Goal: Task Accomplishment & Management: Manage account settings

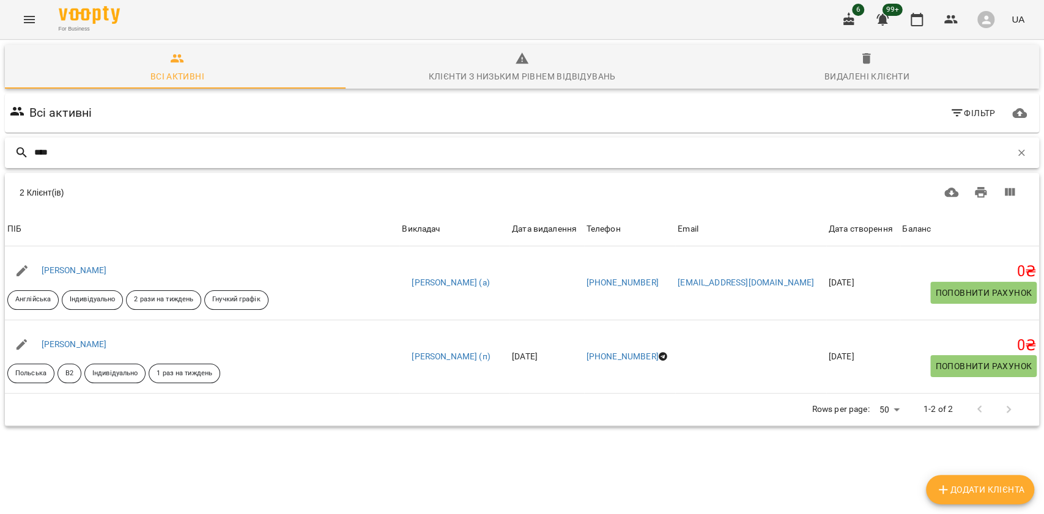
click at [1011, 153] on button "button" at bounding box center [1021, 153] width 21 height 21
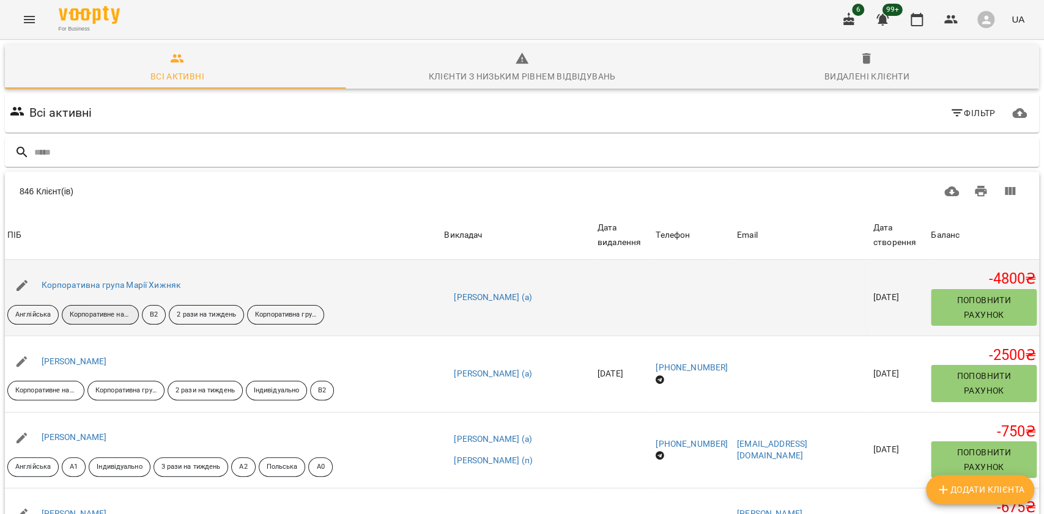
scroll to position [81, 0]
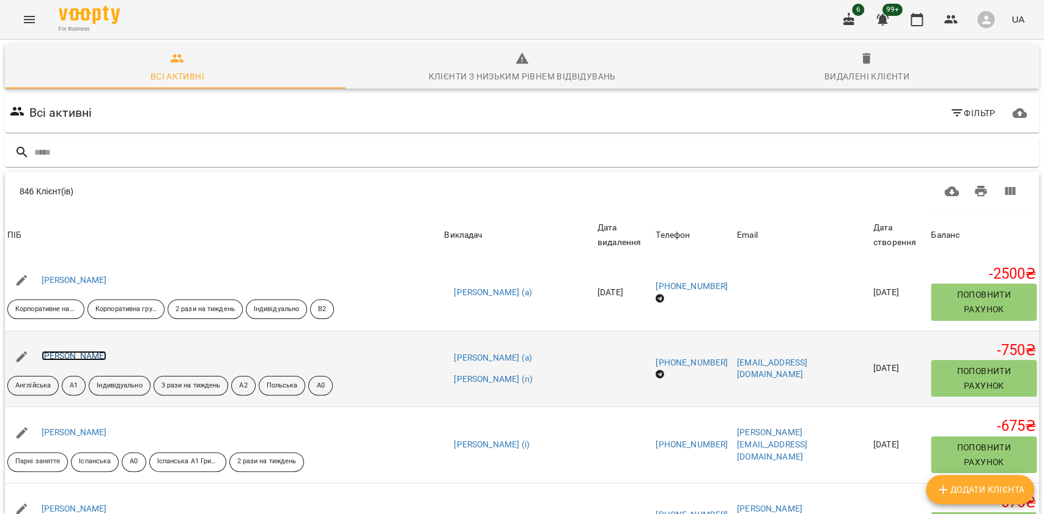
drag, startPoint x: 76, startPoint y: 361, endPoint x: 84, endPoint y: 387, distance: 27.7
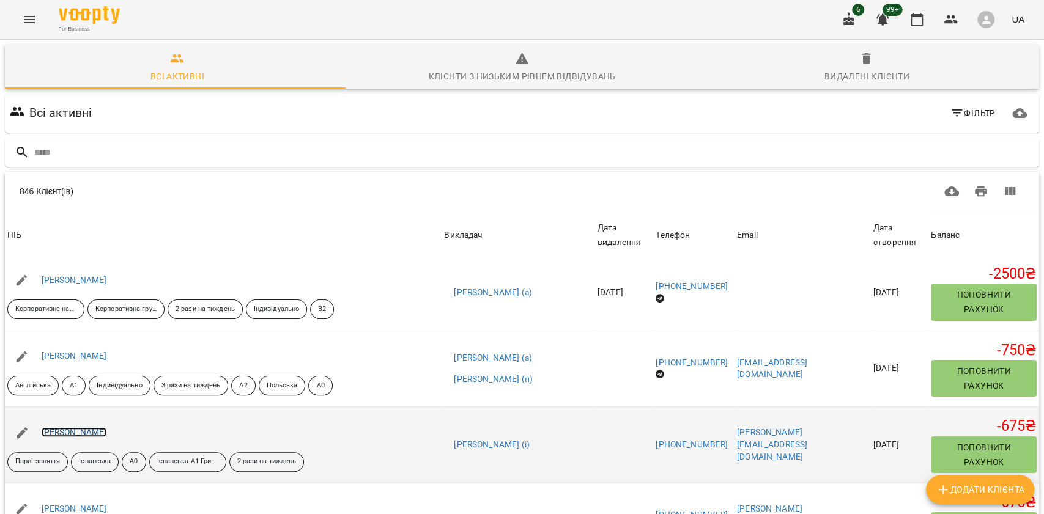
drag, startPoint x: 102, startPoint y: 455, endPoint x: 113, endPoint y: 418, distance: 38.3
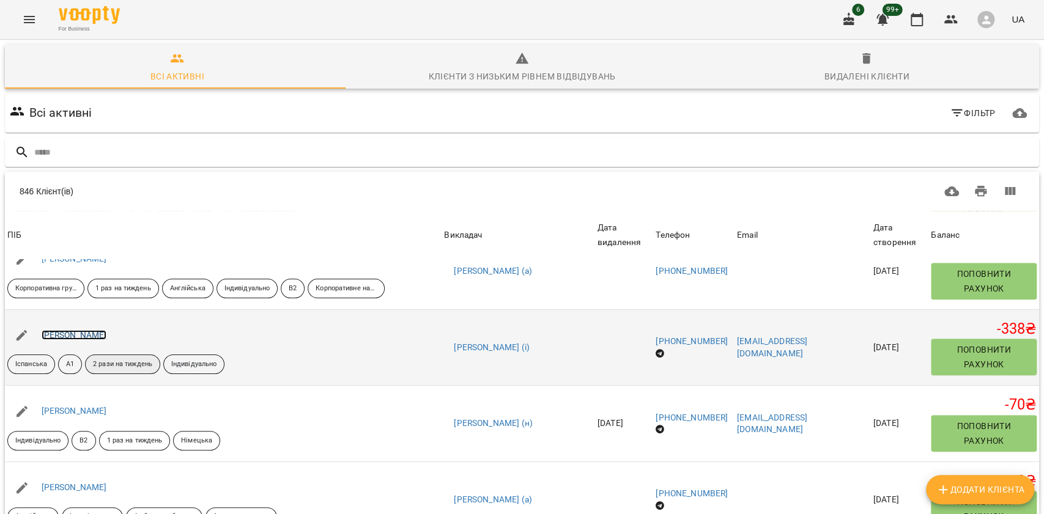
scroll to position [489, 0]
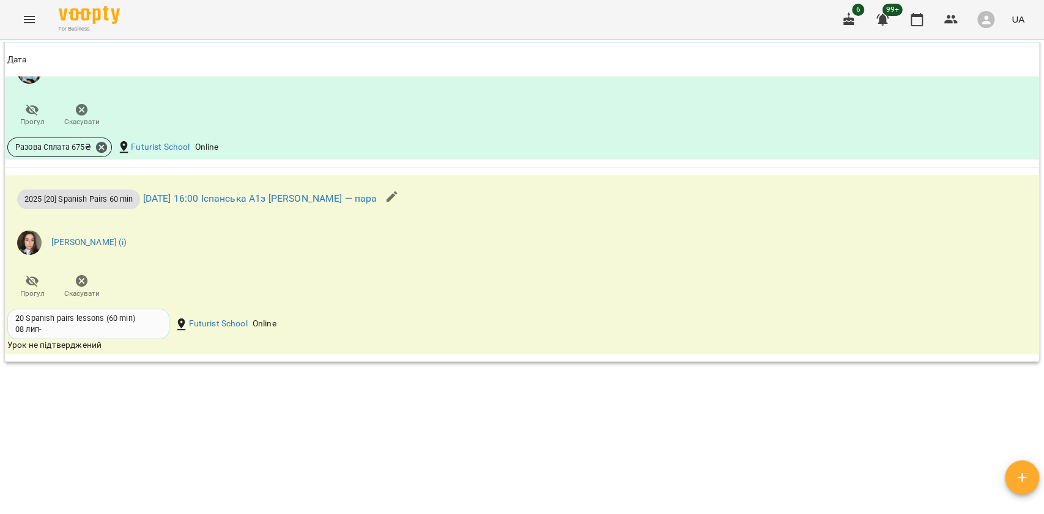
scroll to position [1640, 0]
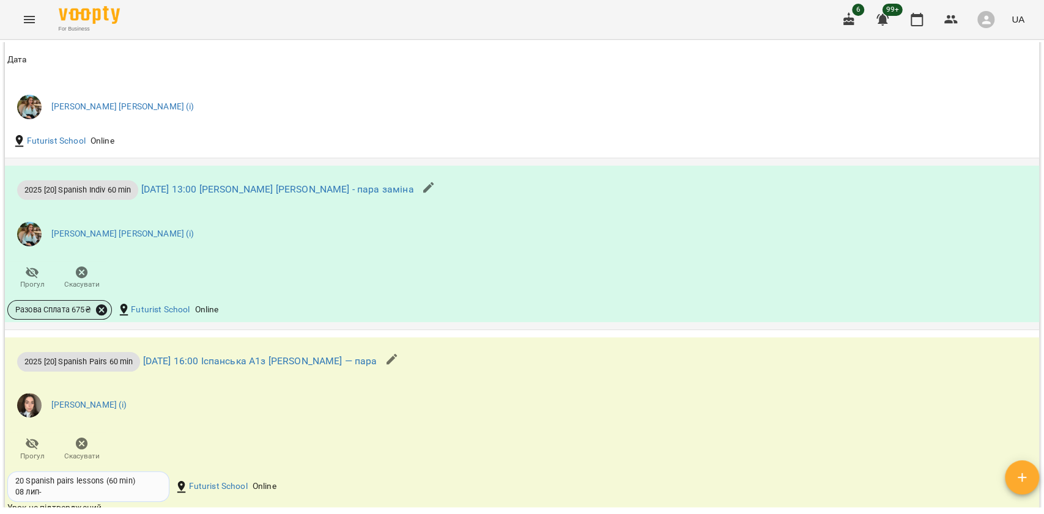
click at [96, 303] on icon at bounding box center [101, 309] width 13 height 13
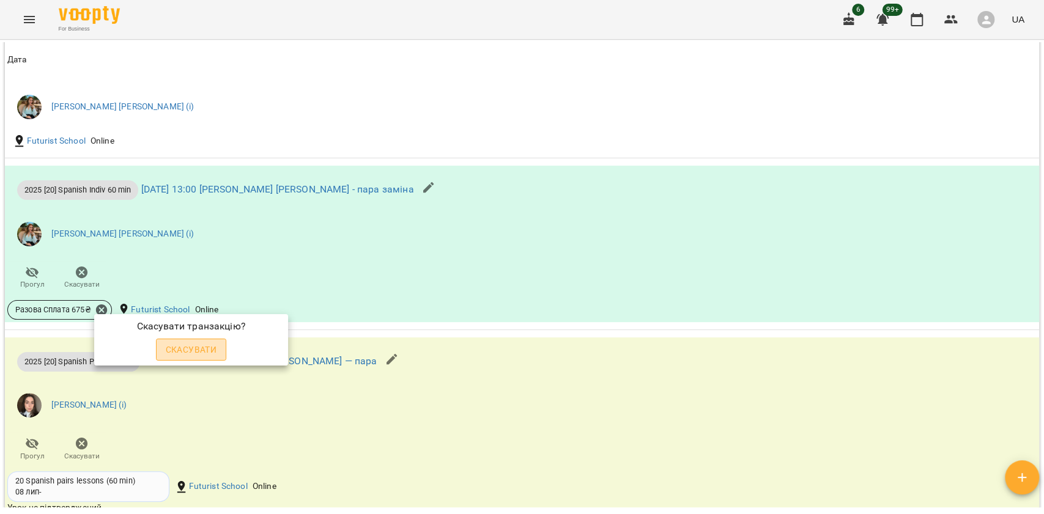
click at [183, 345] on span "Скасувати" at bounding box center [191, 350] width 51 height 15
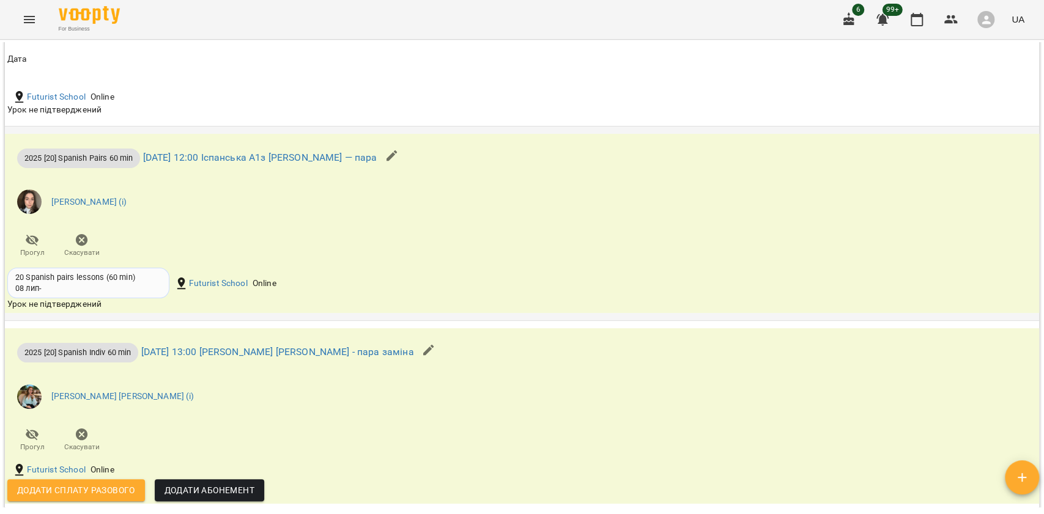
scroll to position [1514, 0]
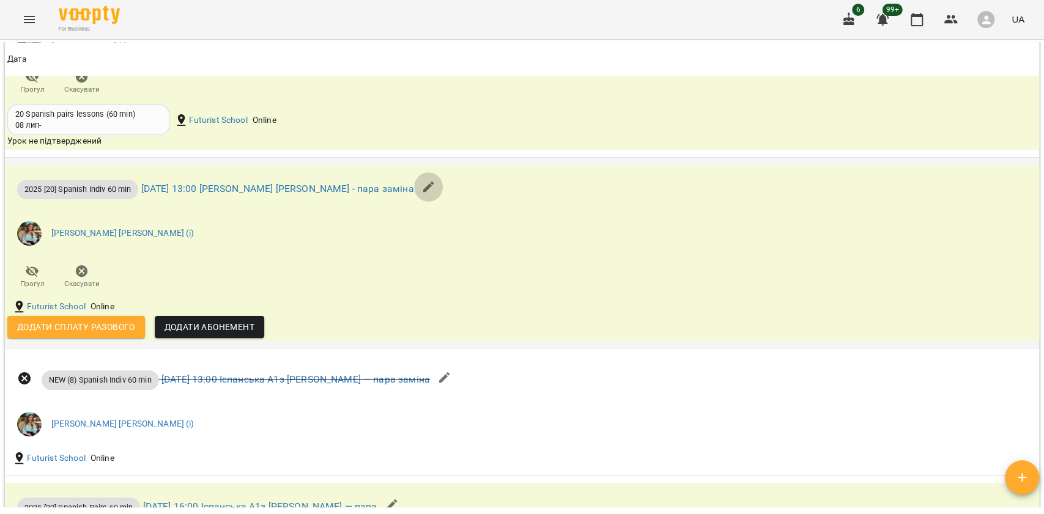
click at [443, 186] on button "button" at bounding box center [428, 186] width 29 height 29
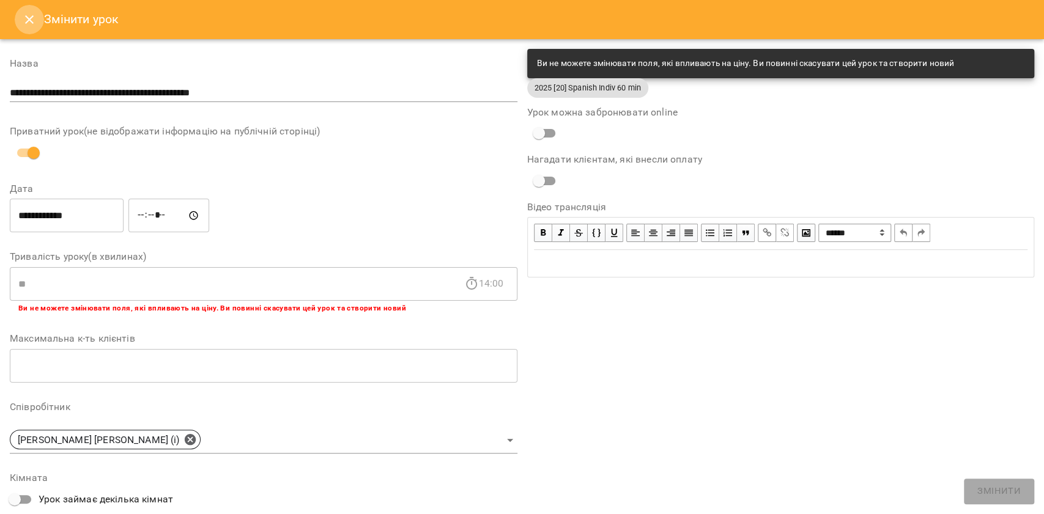
drag, startPoint x: 22, startPoint y: 20, endPoint x: 50, endPoint y: 15, distance: 28.7
click at [21, 21] on button "Close" at bounding box center [29, 19] width 29 height 29
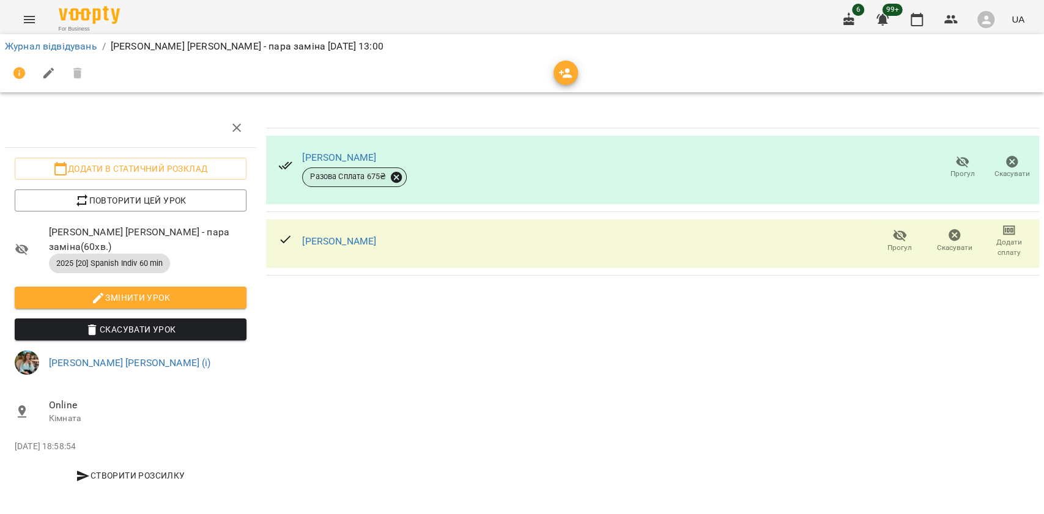
click at [391, 175] on icon at bounding box center [396, 176] width 11 height 11
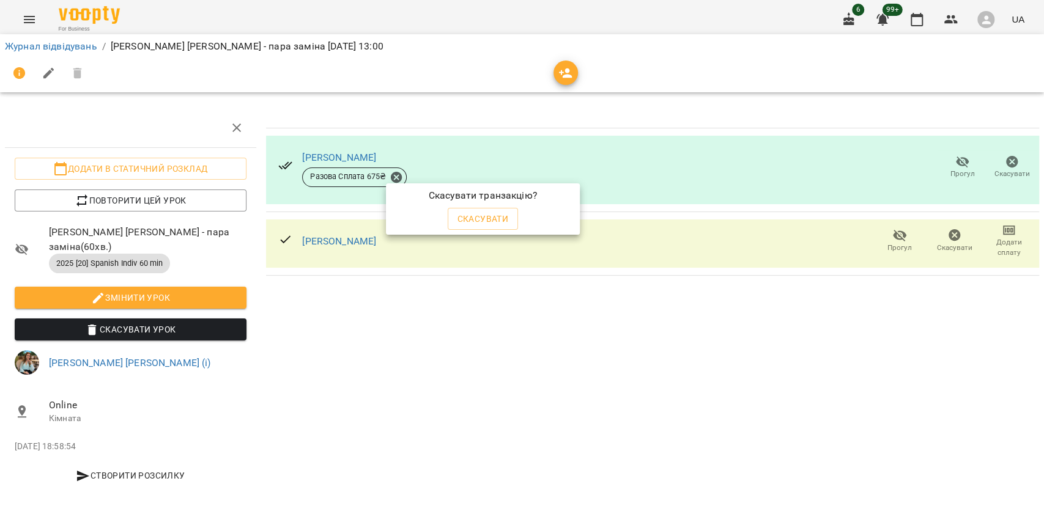
drag, startPoint x: 453, startPoint y: 223, endPoint x: 455, endPoint y: 217, distance: 7.0
click at [453, 219] on button "Скасувати" at bounding box center [483, 219] width 71 height 22
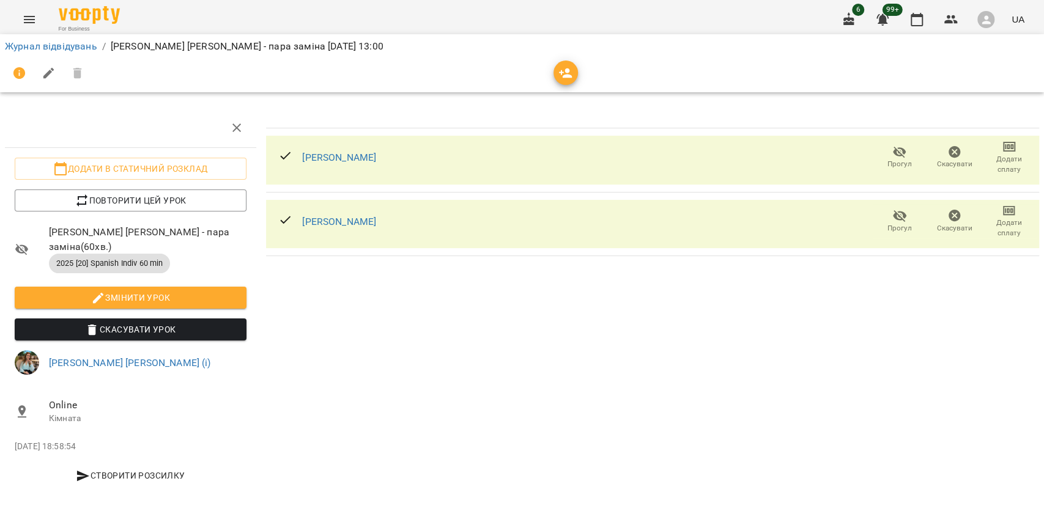
click at [228, 296] on span "Змінити урок" at bounding box center [130, 298] width 212 height 15
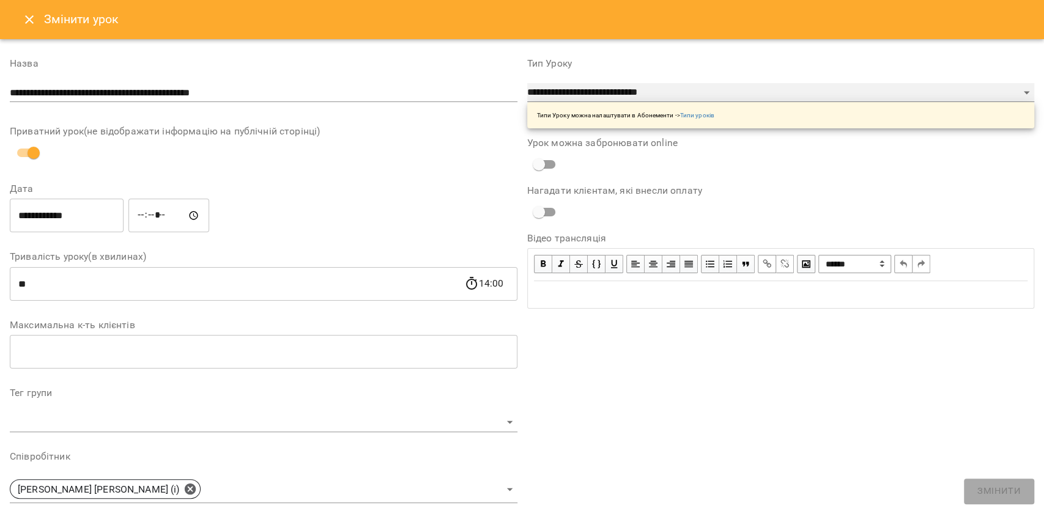
click at [568, 83] on select "**********" at bounding box center [781, 93] width 508 height 20
select select "**********"
click at [527, 83] on select "**********" at bounding box center [781, 93] width 508 height 20
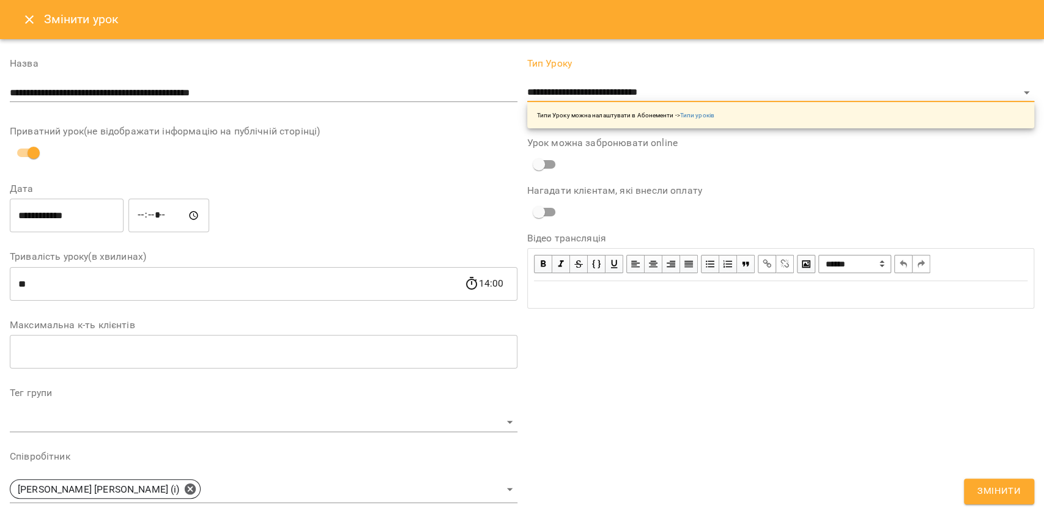
click at [1007, 483] on button "Змінити" at bounding box center [999, 492] width 70 height 26
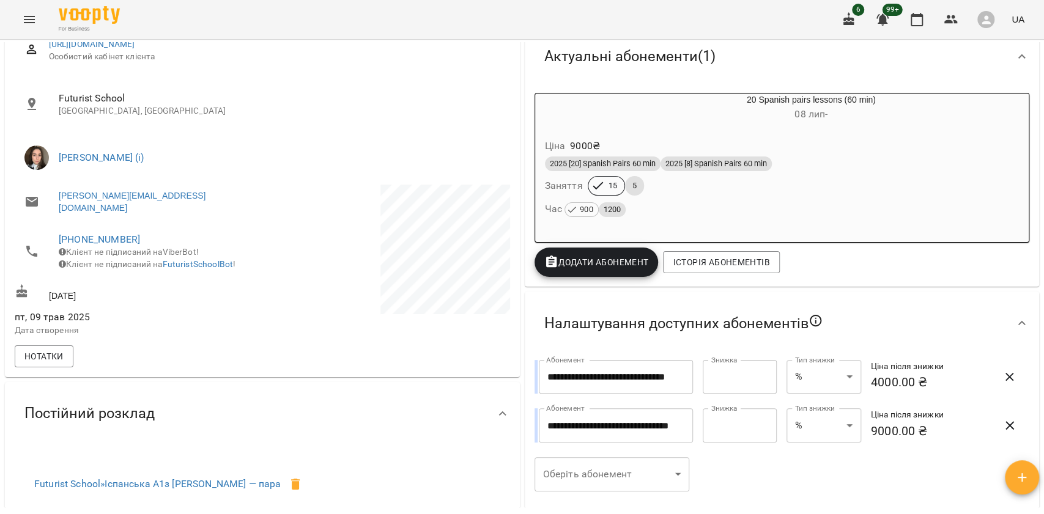
scroll to position [407, 0]
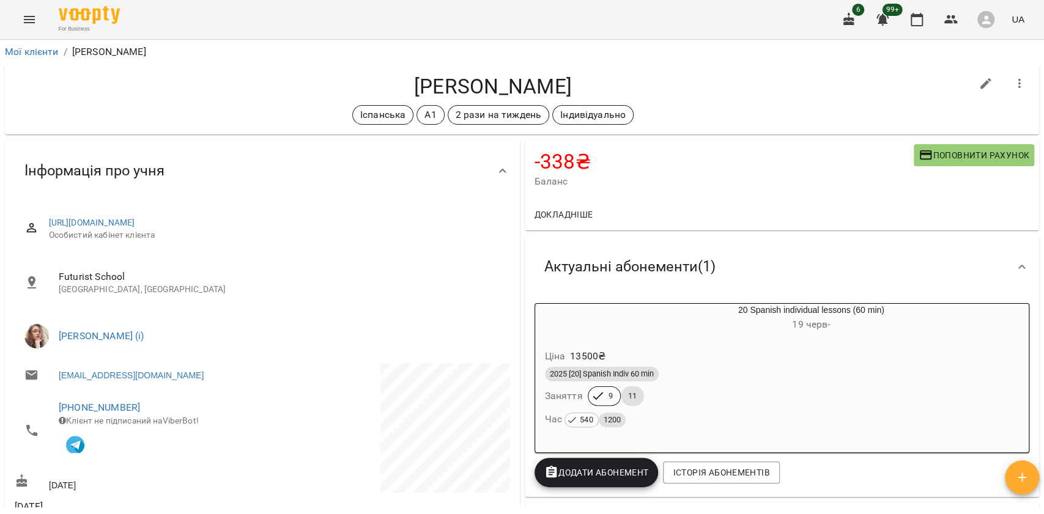
click at [433, 89] on h4 "Бондаренко Марія" at bounding box center [493, 86] width 957 height 25
copy h4 "Бондаренко"
drag, startPoint x: 583, startPoint y: 78, endPoint x: 389, endPoint y: 73, distance: 193.9
click at [389, 74] on h4 "Бондаренко Марія" at bounding box center [493, 86] width 957 height 25
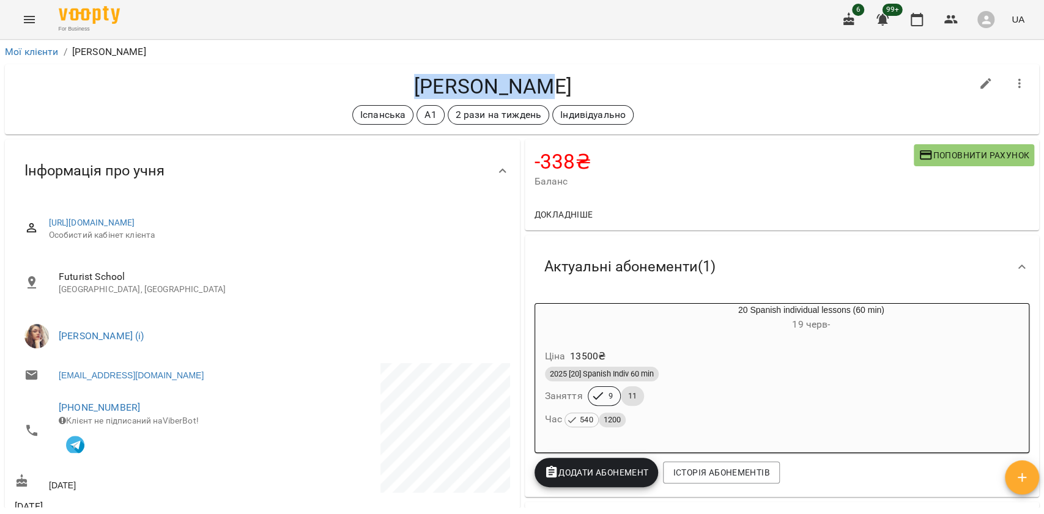
copy h4 "Бондаренко Марія"
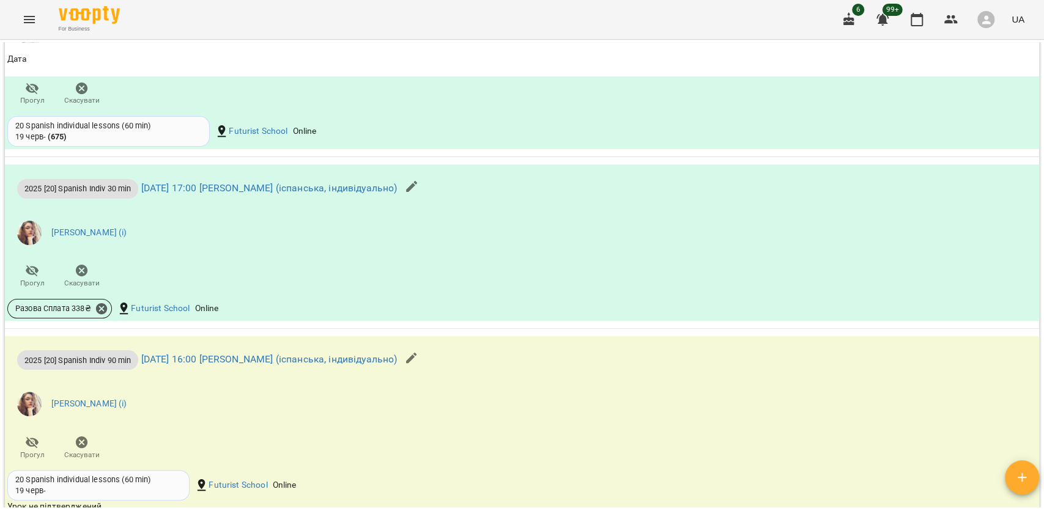
scroll to position [1223, 0]
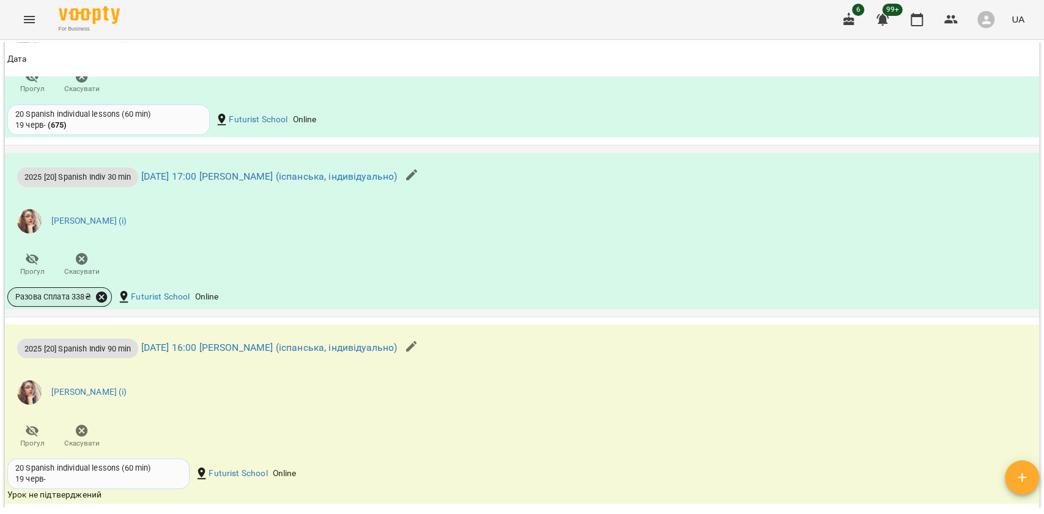
click at [96, 301] on icon at bounding box center [101, 297] width 11 height 11
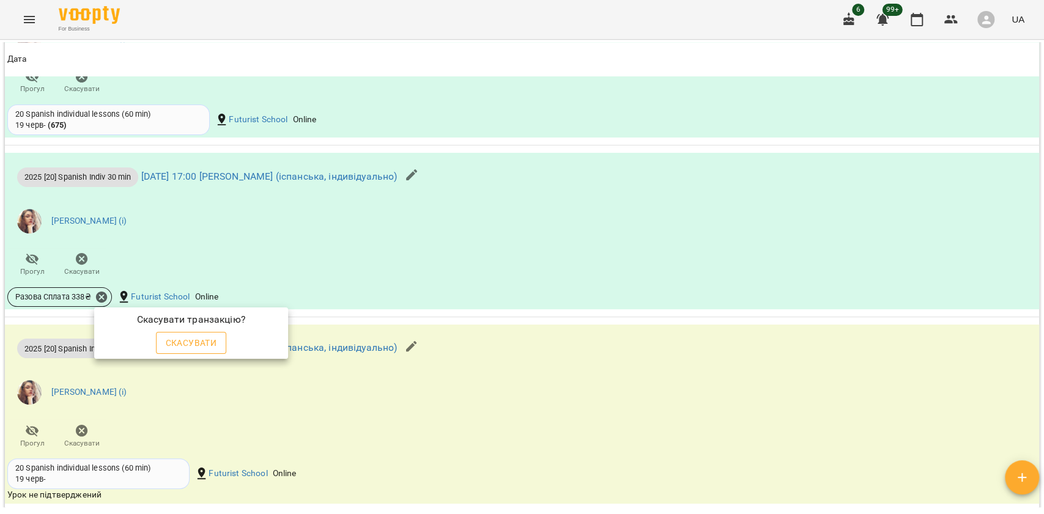
click at [174, 336] on span "Скасувати" at bounding box center [191, 343] width 51 height 15
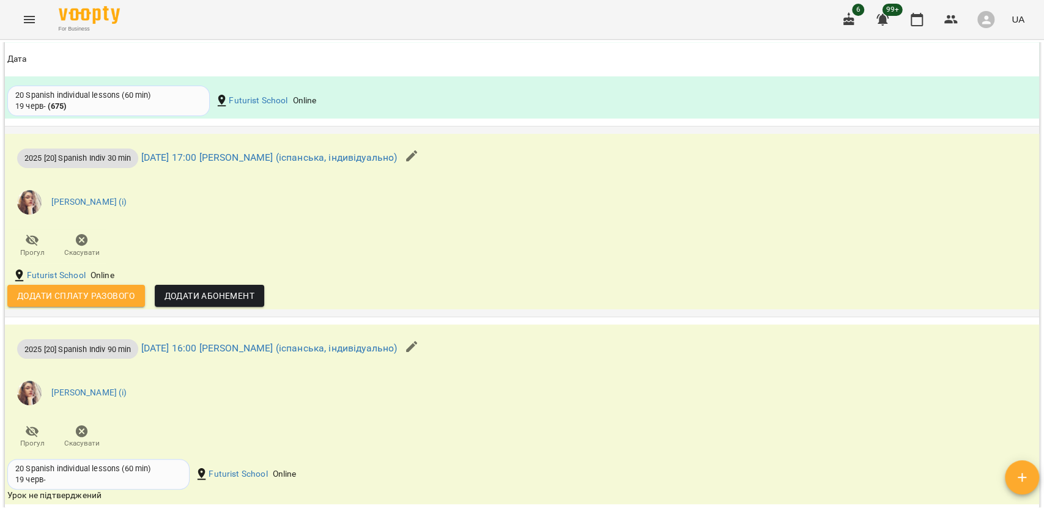
scroll to position [1276, 0]
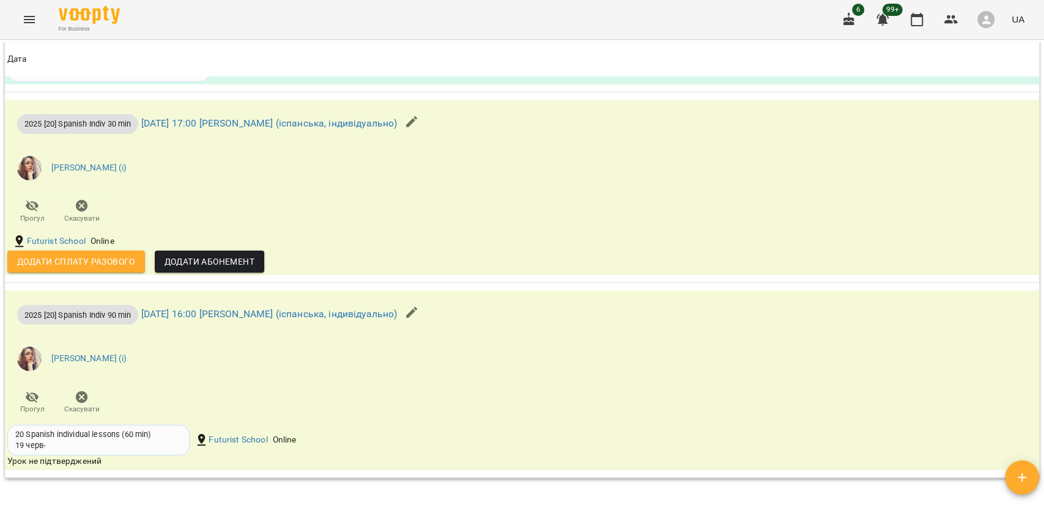
click at [419, 119] on icon "button" at bounding box center [411, 121] width 15 height 15
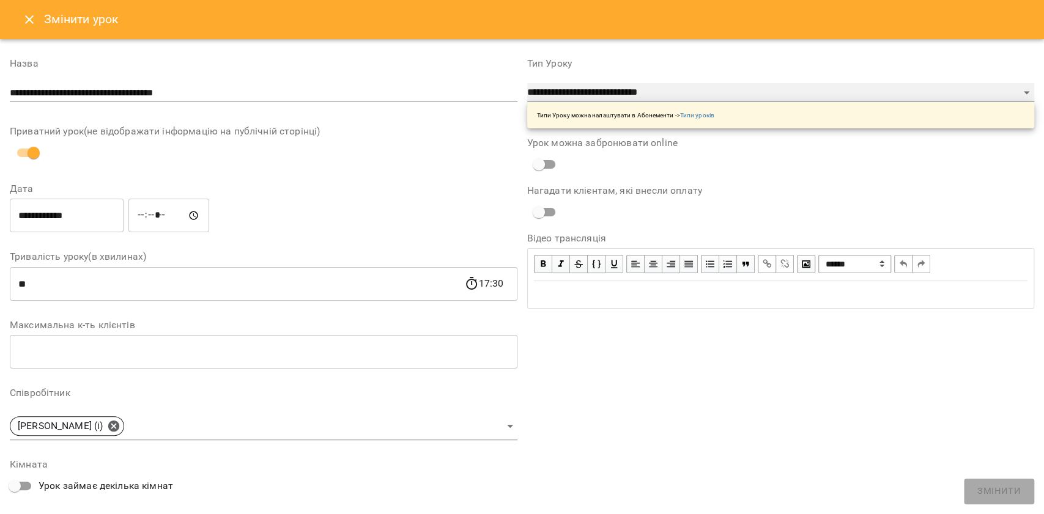
click at [625, 92] on select "**********" at bounding box center [781, 93] width 508 height 20
select select "**********"
click at [527, 103] on select "**********" at bounding box center [781, 93] width 508 height 20
type input "**"
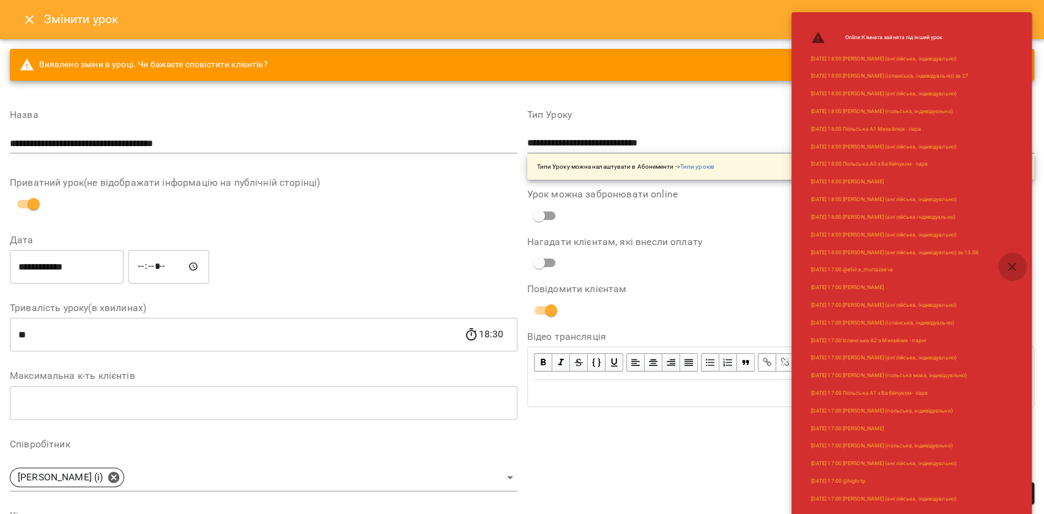
click at [1009, 261] on icon "button" at bounding box center [1012, 267] width 15 height 15
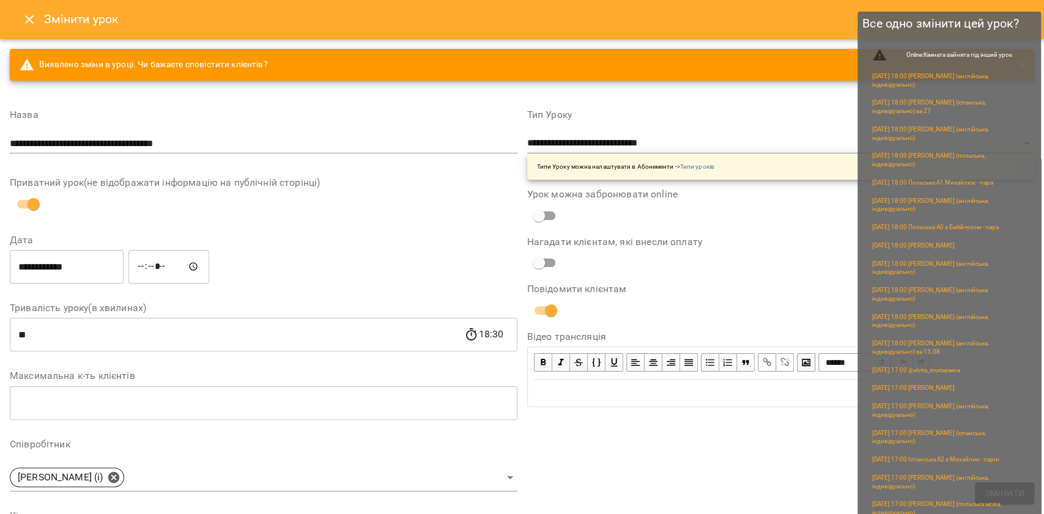
click at [987, 495] on span "Змінити" at bounding box center [1005, 493] width 40 height 15
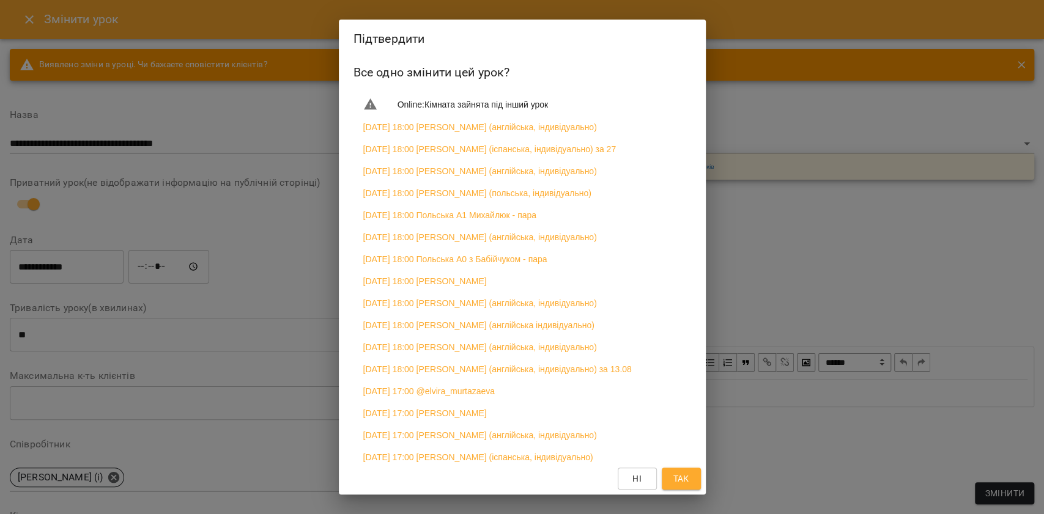
click at [680, 470] on button "Так" at bounding box center [681, 479] width 39 height 22
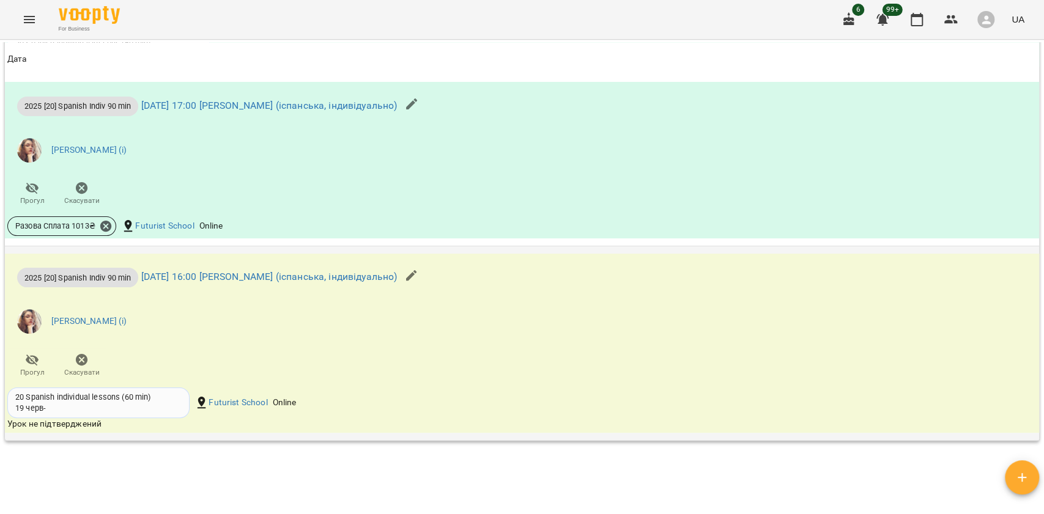
scroll to position [1305, 0]
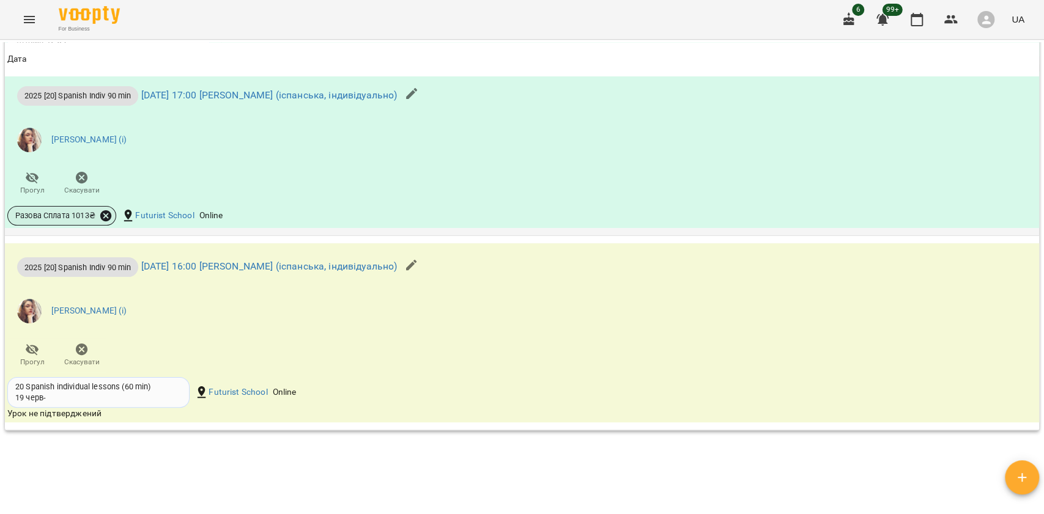
click at [106, 218] on icon at bounding box center [105, 215] width 13 height 13
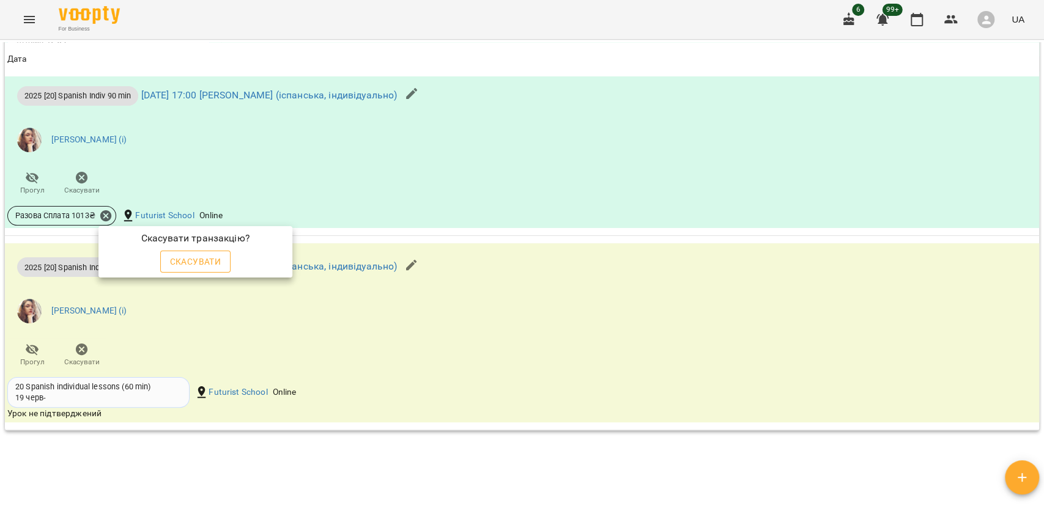
click at [188, 253] on button "Скасувати" at bounding box center [195, 262] width 71 height 22
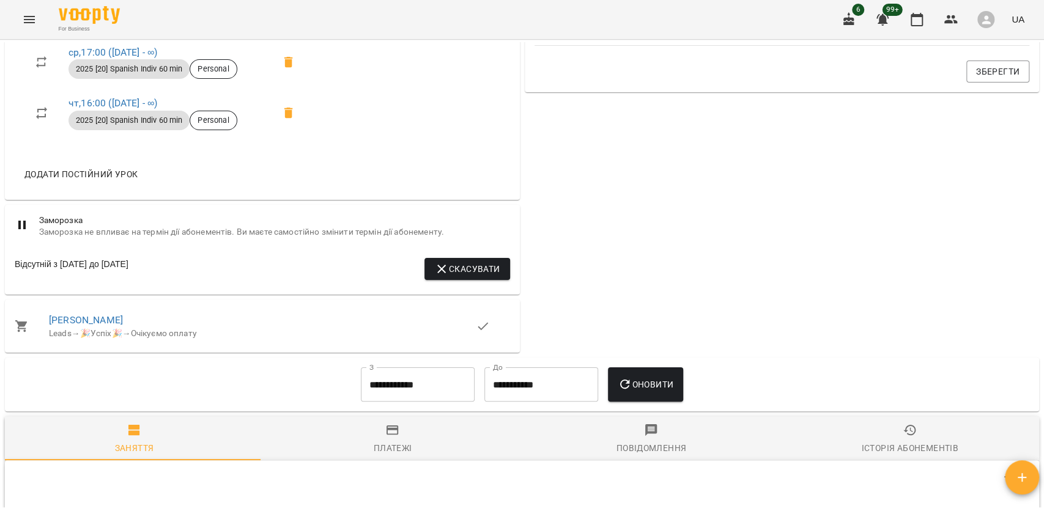
scroll to position [245, 0]
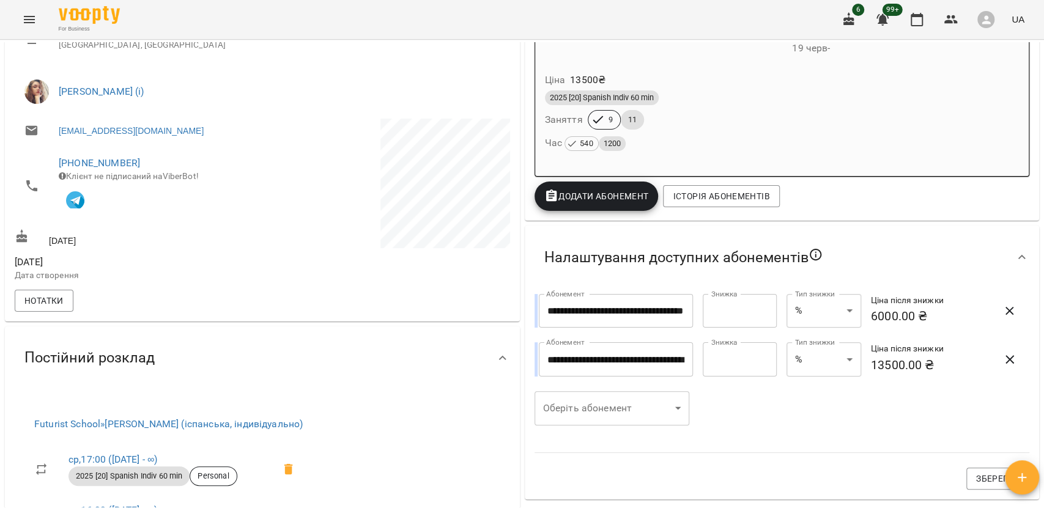
click at [828, 136] on div "Час 540 1200" at bounding box center [782, 143] width 480 height 22
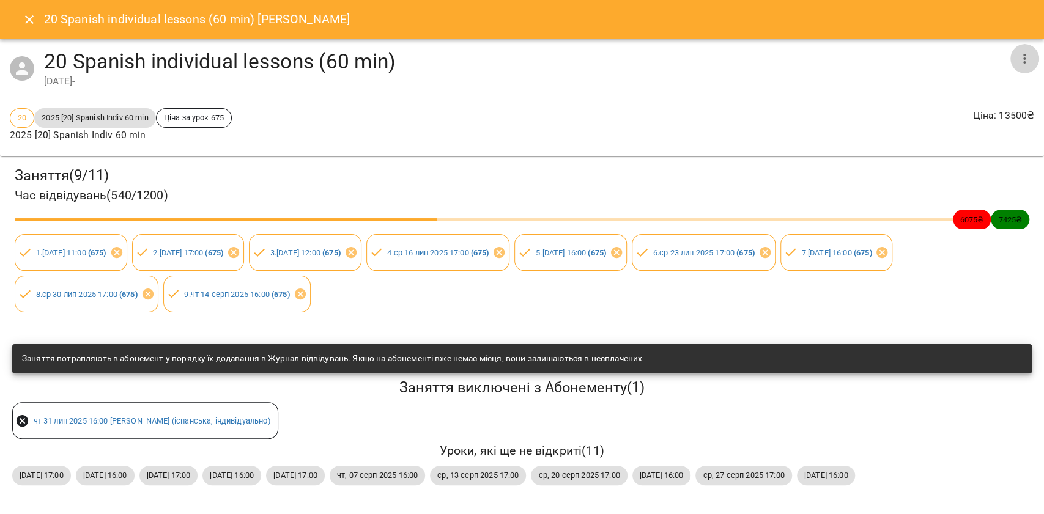
click at [1010, 54] on button "button" at bounding box center [1024, 58] width 29 height 29
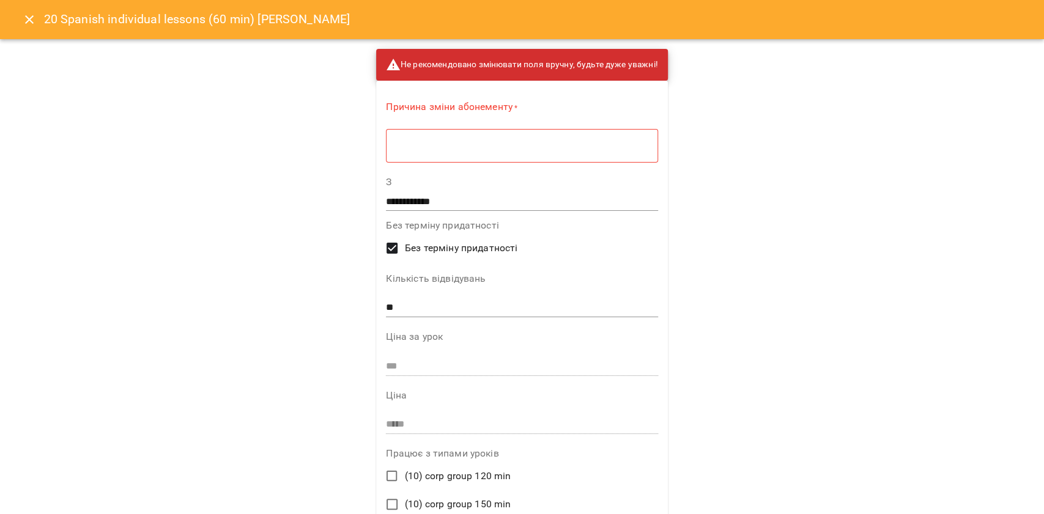
click at [597, 146] on textarea at bounding box center [521, 146] width 254 height 12
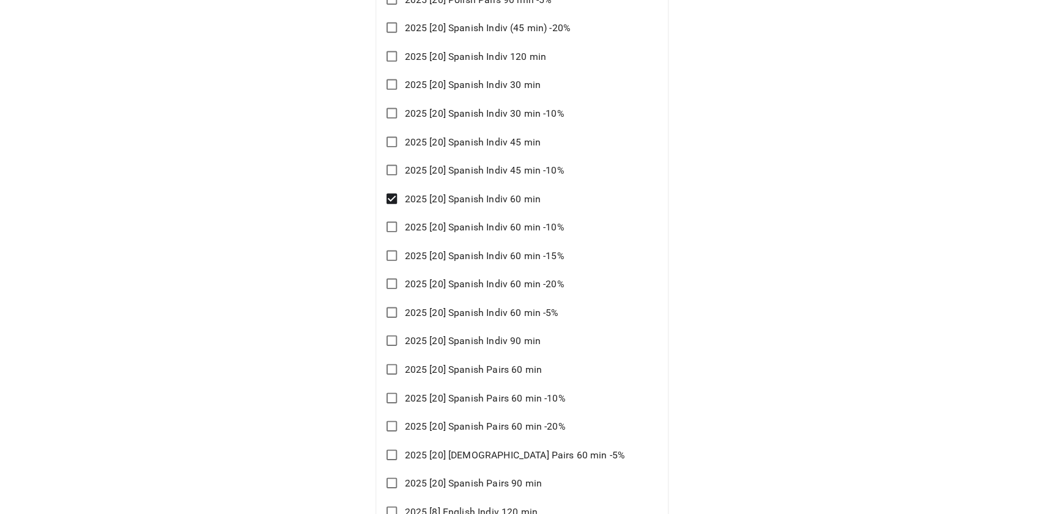
scroll to position [1957, 0]
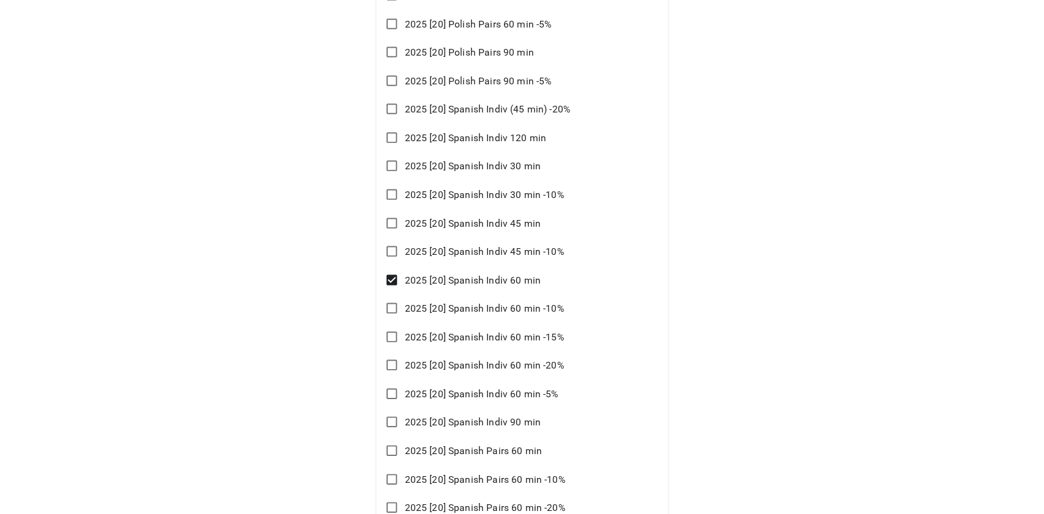
type textarea "*"
click at [497, 416] on span "2025 [20] Spanish Indiv 90 min" at bounding box center [472, 422] width 136 height 15
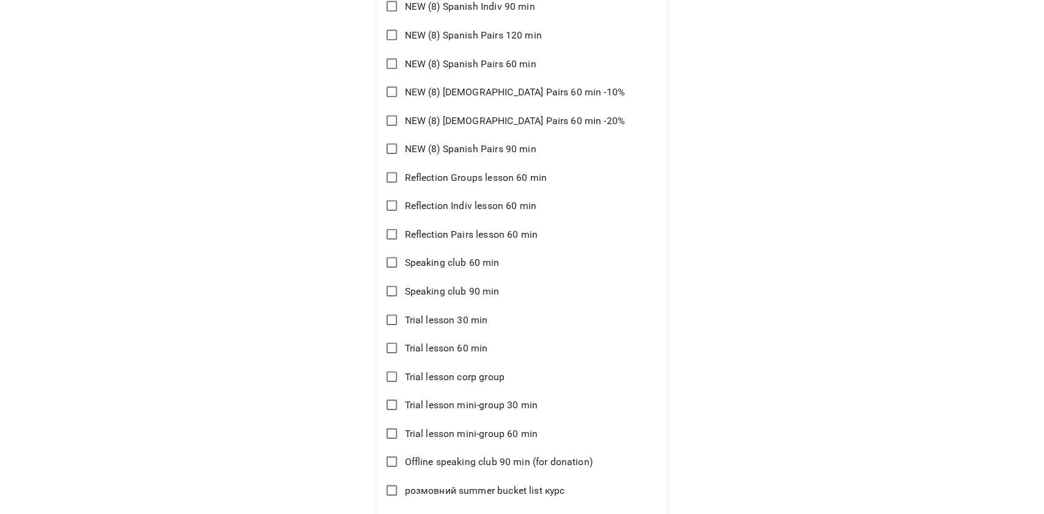
scroll to position [8630, 0]
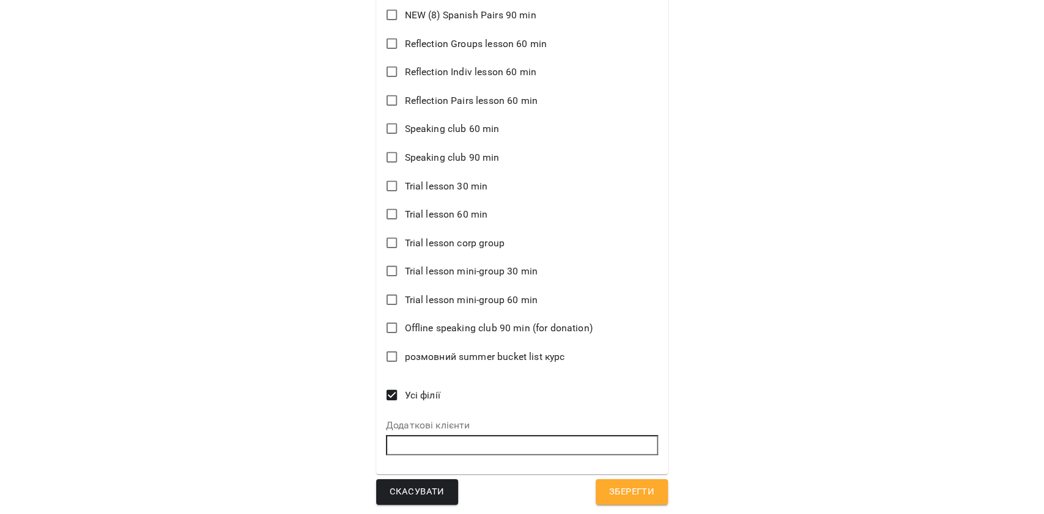
click at [643, 485] on span "Зберегти" at bounding box center [631, 492] width 45 height 16
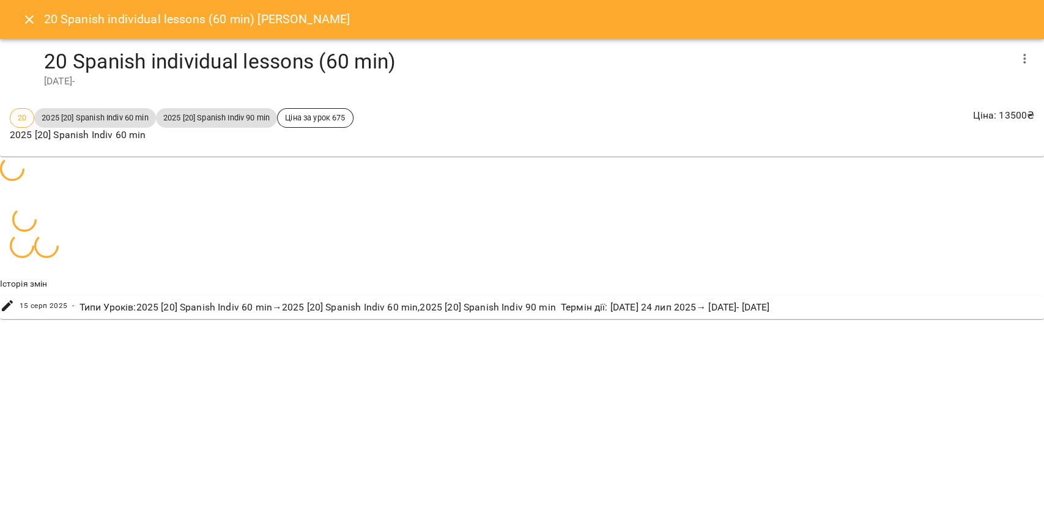
scroll to position [230, 0]
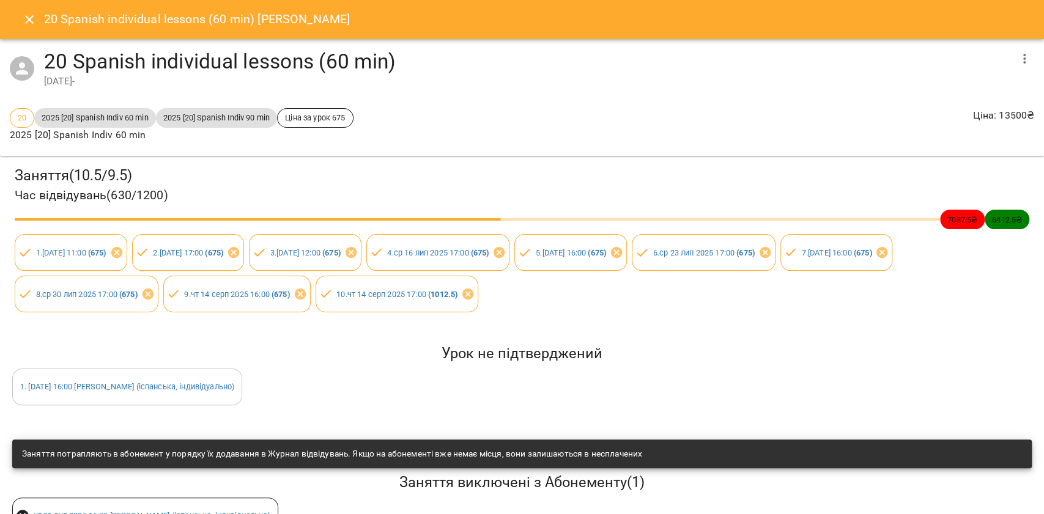
click at [30, 16] on icon "Close" at bounding box center [29, 19] width 15 height 15
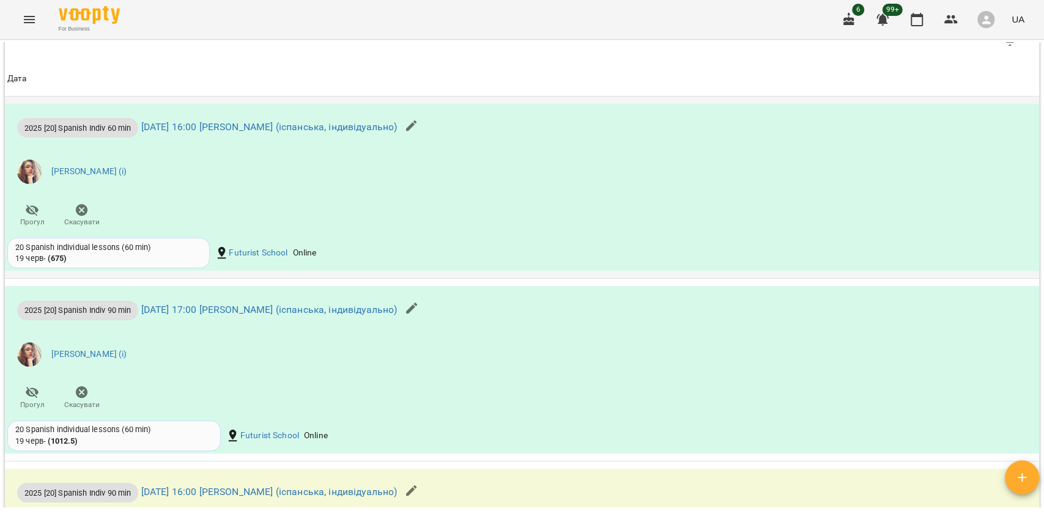
scroll to position [1060, 0]
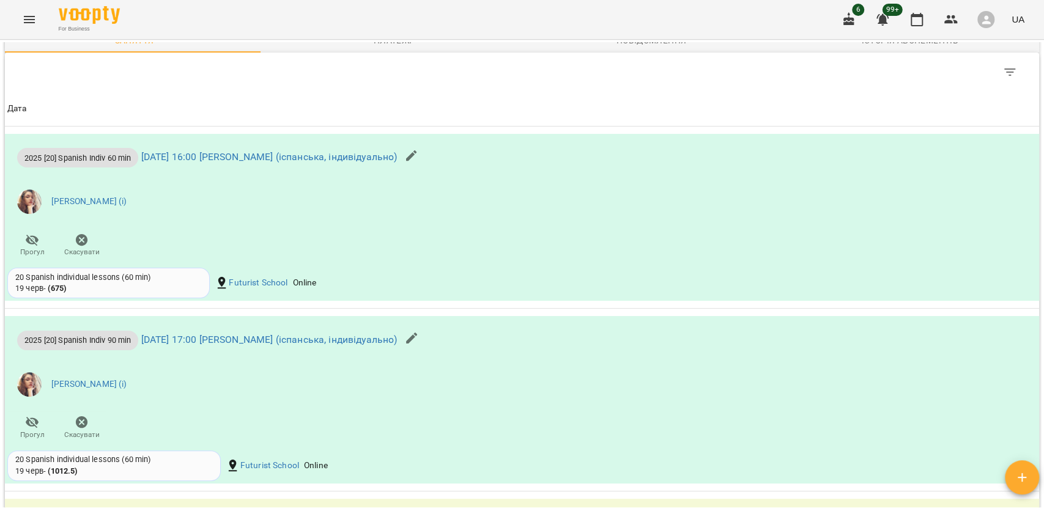
click at [1041, 160] on div "**********" at bounding box center [522, 297] width 1044 height 514
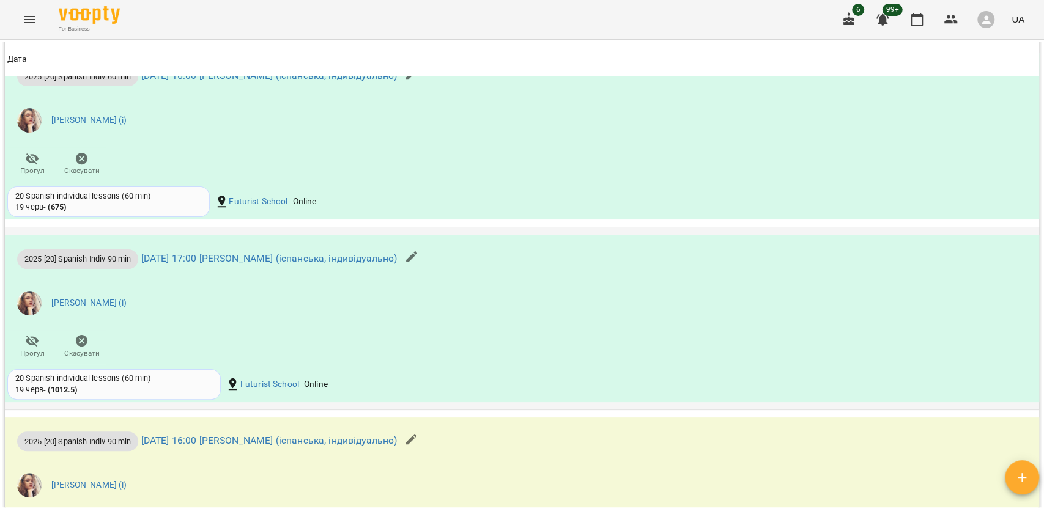
scroll to position [979, 0]
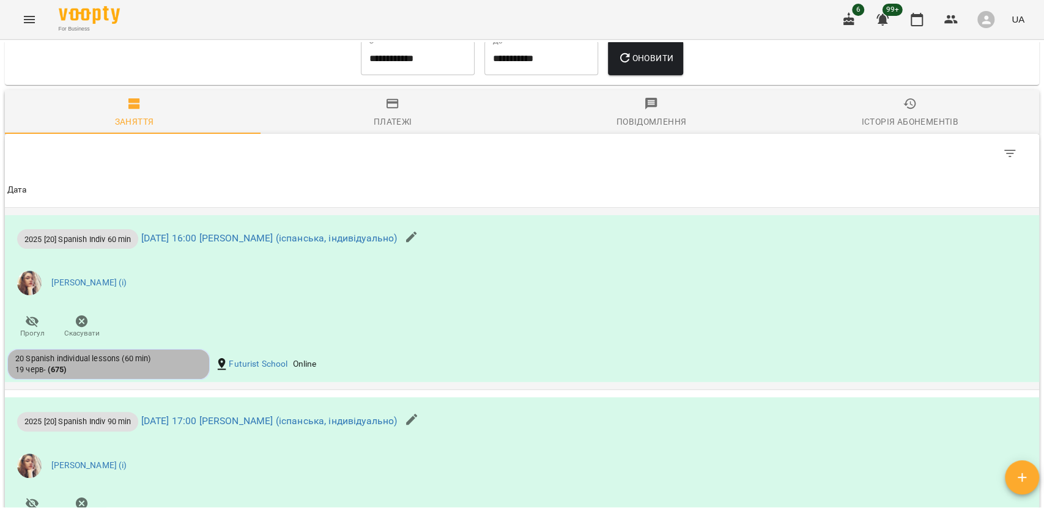
click at [148, 376] on div "20 Spanish individual lessons (60 min) 19 черв - ( 675 )" at bounding box center [108, 365] width 187 height 23
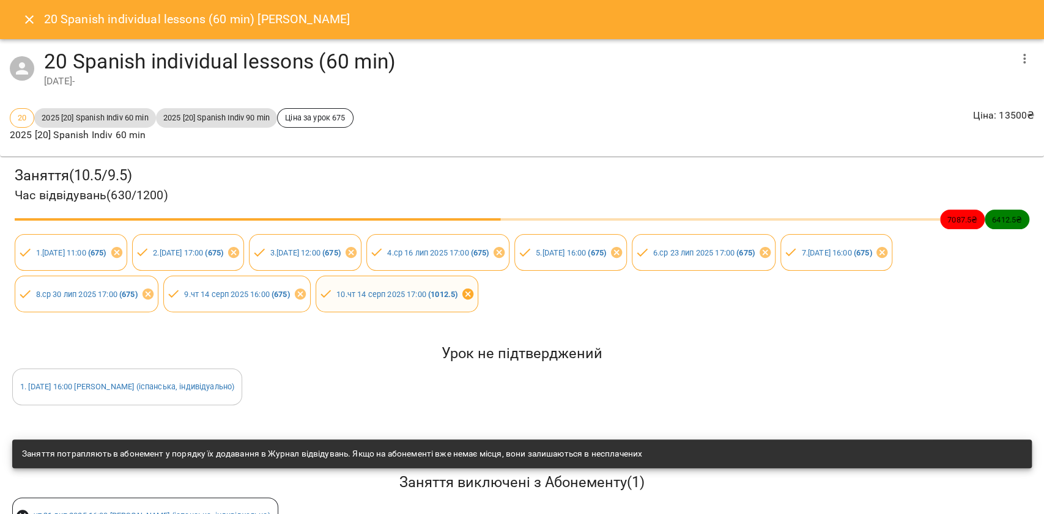
click at [475, 295] on icon at bounding box center [467, 293] width 13 height 13
click at [307, 295] on icon at bounding box center [300, 293] width 13 height 13
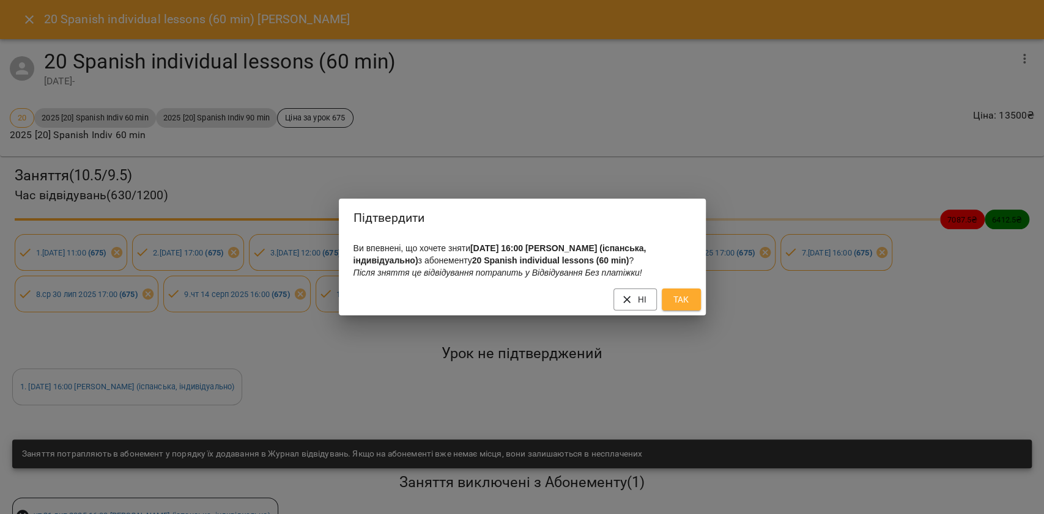
click at [674, 307] on span "Так" at bounding box center [682, 299] width 20 height 15
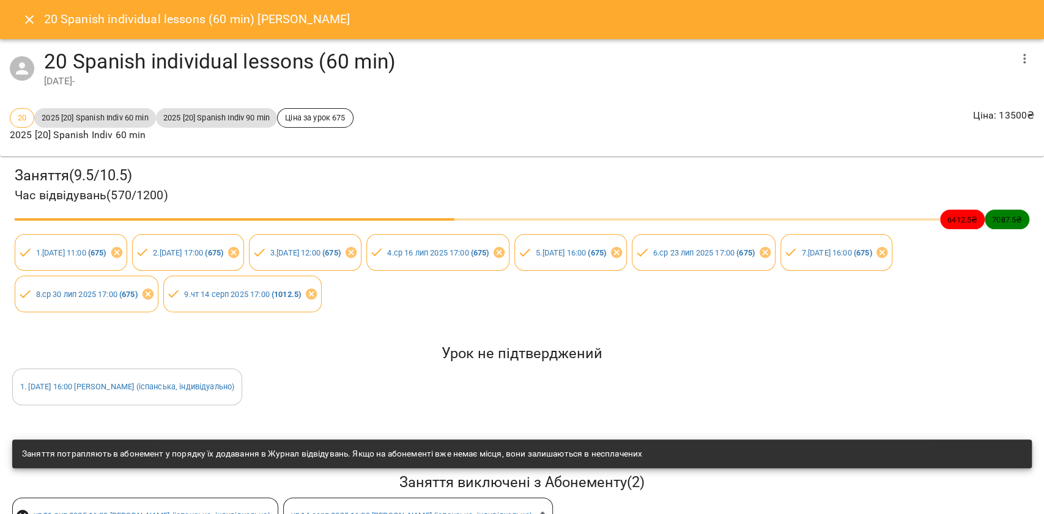
click at [35, 18] on icon "Close" at bounding box center [29, 19] width 15 height 15
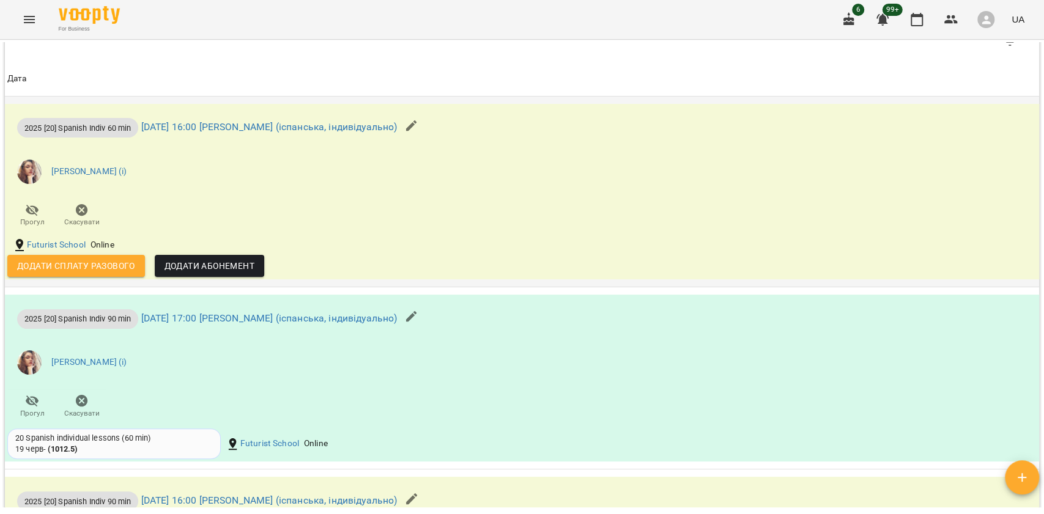
scroll to position [1060, 0]
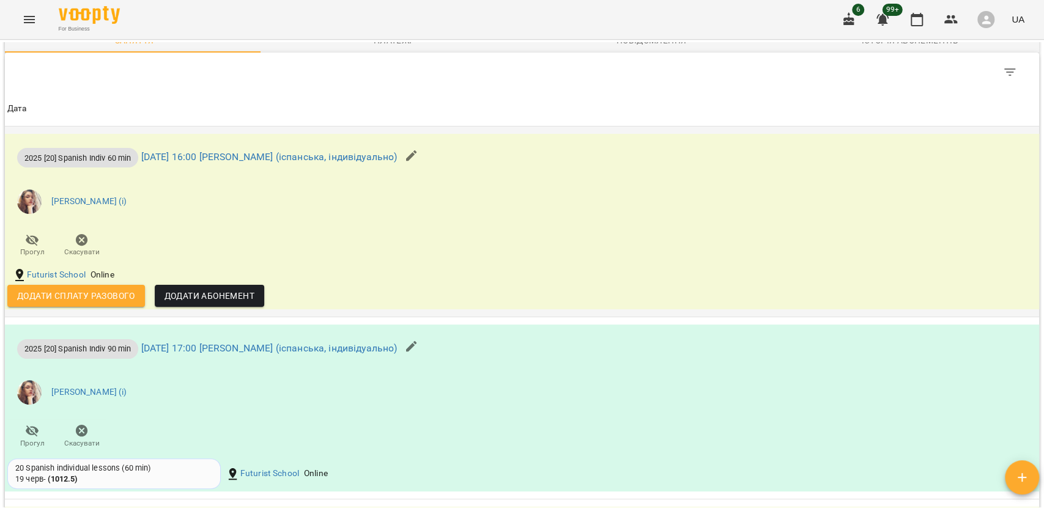
click at [419, 161] on icon "button" at bounding box center [411, 156] width 15 height 15
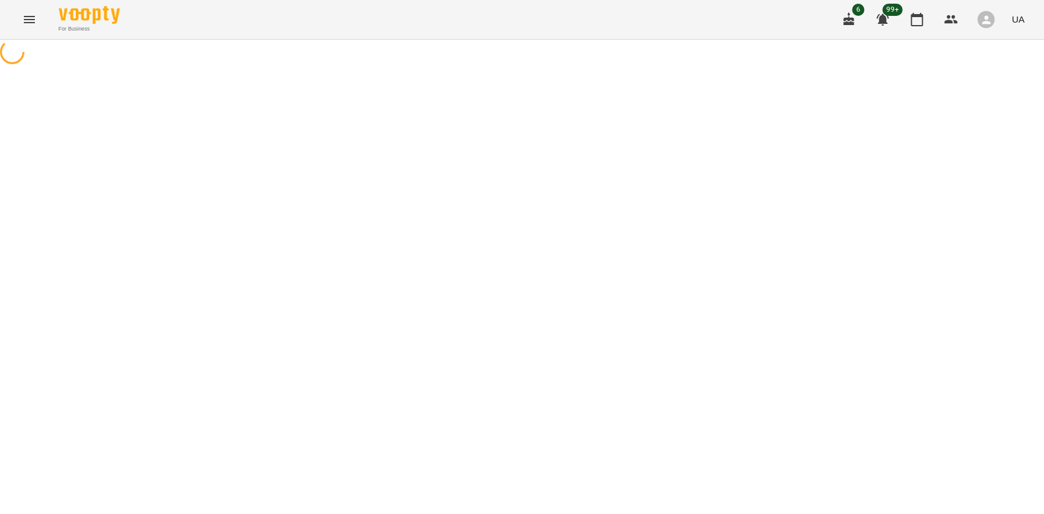
select select "**********"
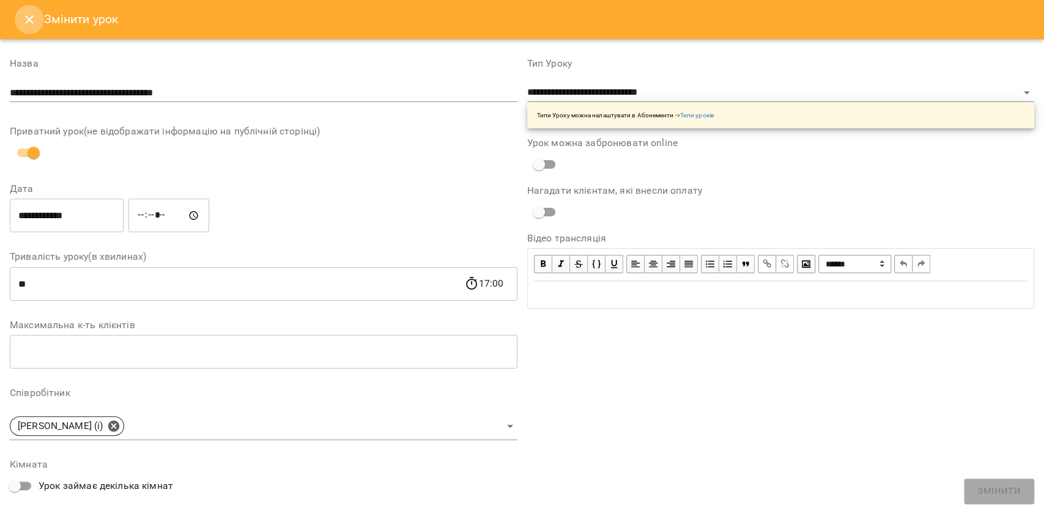
click at [25, 18] on icon "Close" at bounding box center [29, 19] width 15 height 15
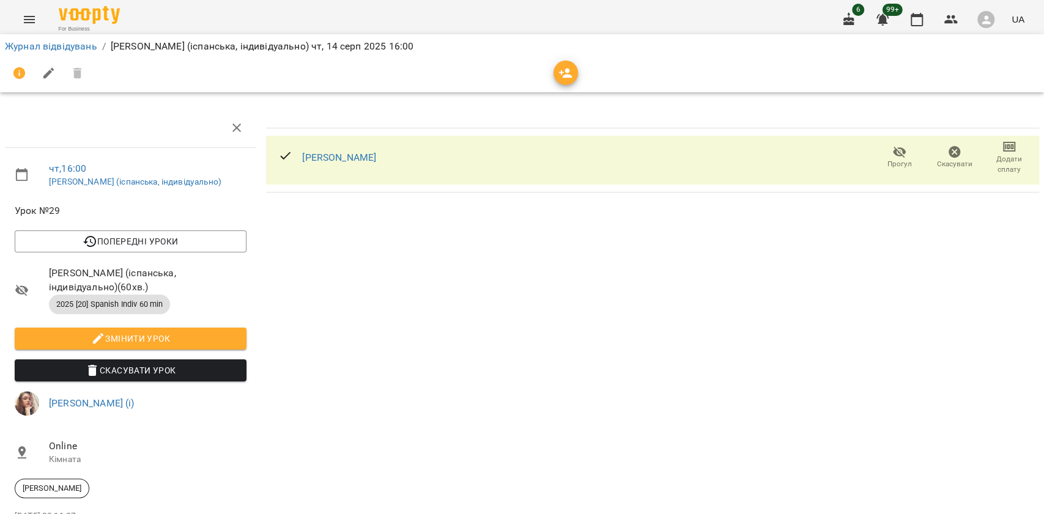
click at [171, 364] on span "Скасувати Урок" at bounding box center [130, 370] width 212 height 15
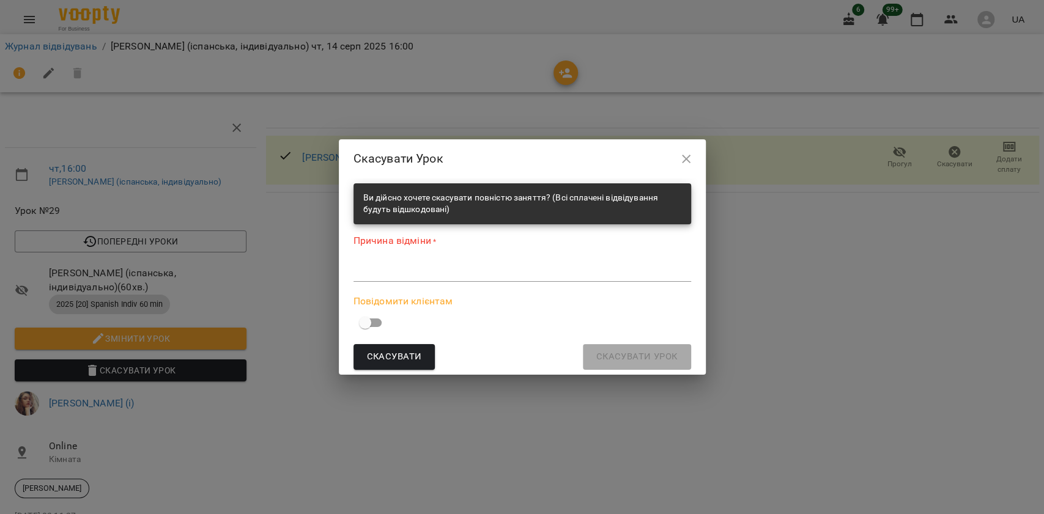
click at [404, 276] on textarea at bounding box center [523, 272] width 338 height 12
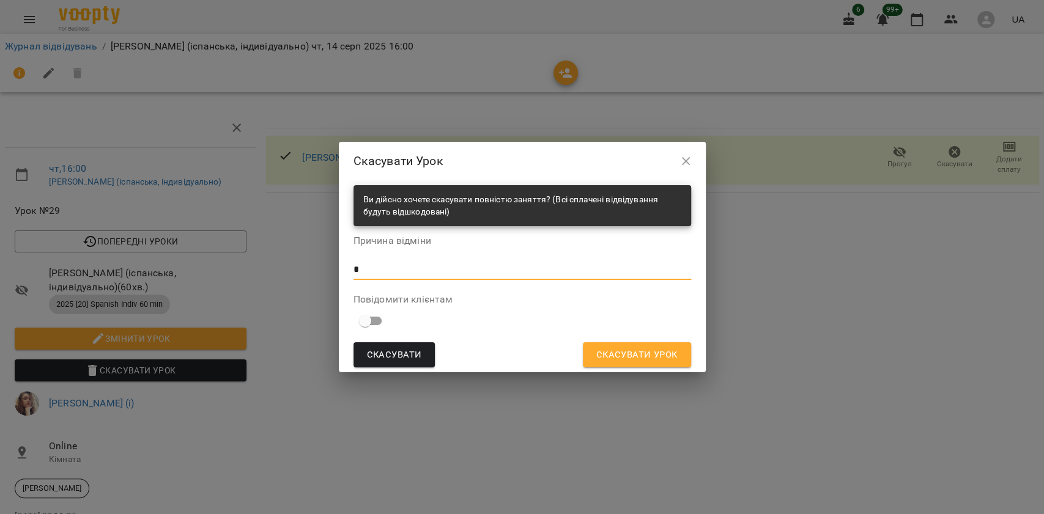
type textarea "*"
click at [629, 360] on span "Скасувати Урок" at bounding box center [636, 355] width 81 height 16
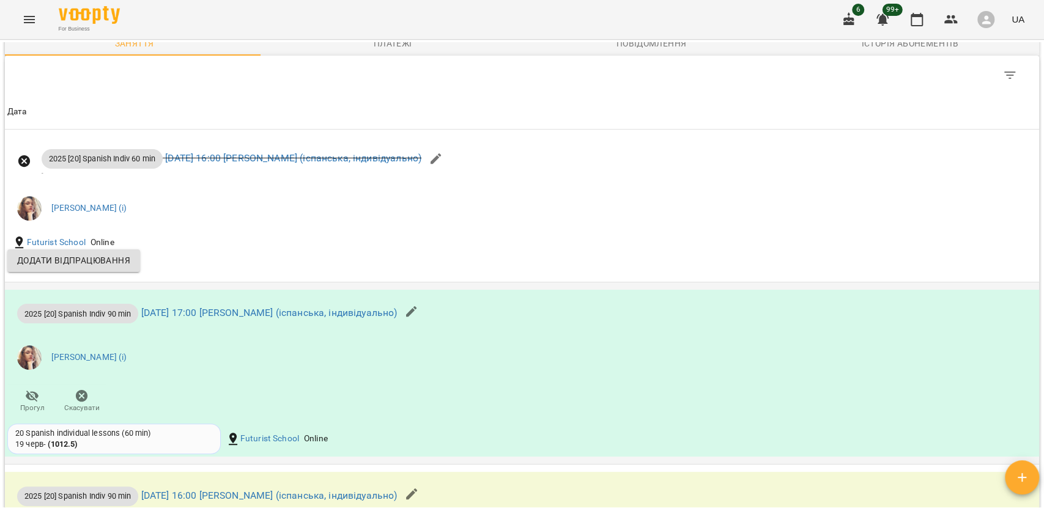
scroll to position [1139, 0]
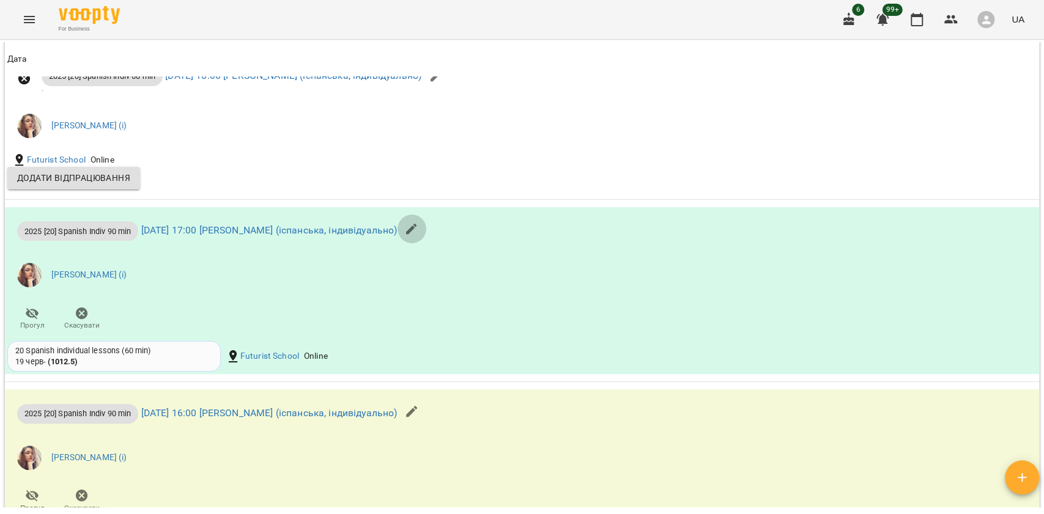
click at [426, 232] on button "button" at bounding box center [411, 229] width 29 height 29
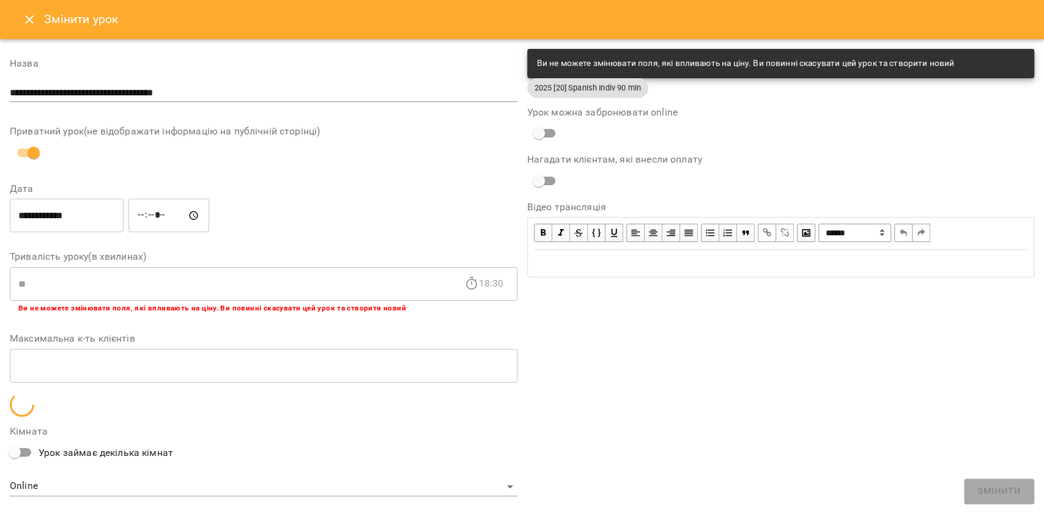
click at [32, 22] on icon "Close" at bounding box center [29, 19] width 9 height 9
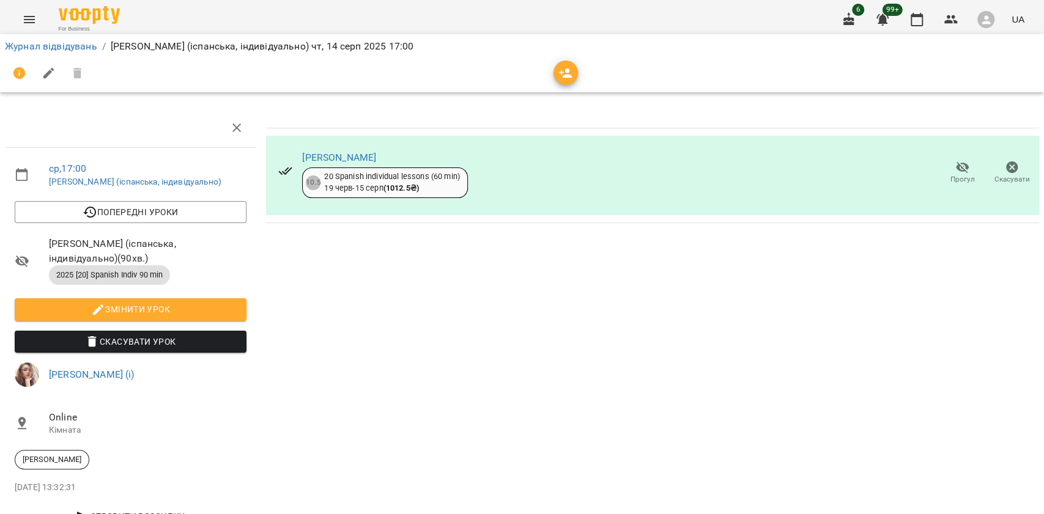
click at [206, 306] on span "Змінити урок" at bounding box center [130, 309] width 212 height 15
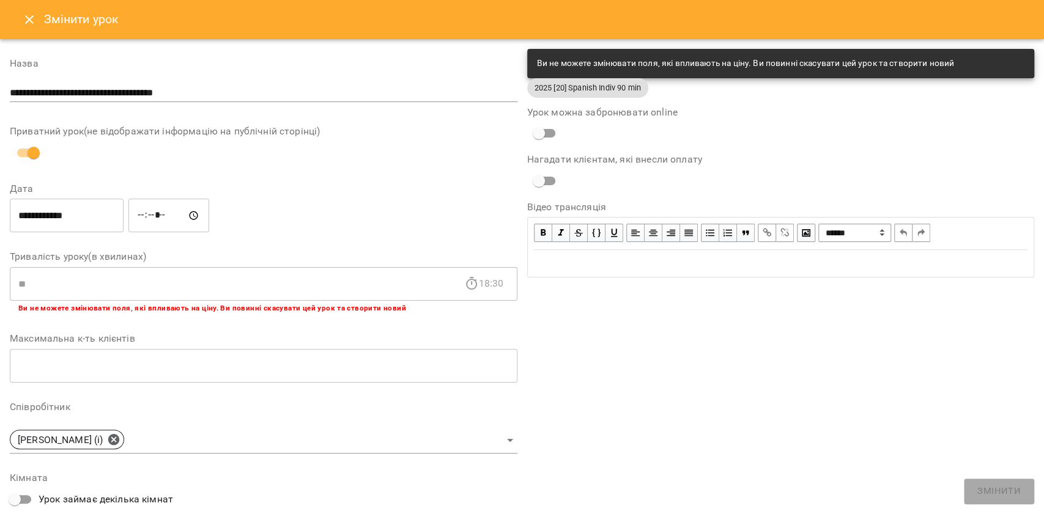
click at [158, 215] on input "*****" at bounding box center [168, 216] width 81 height 34
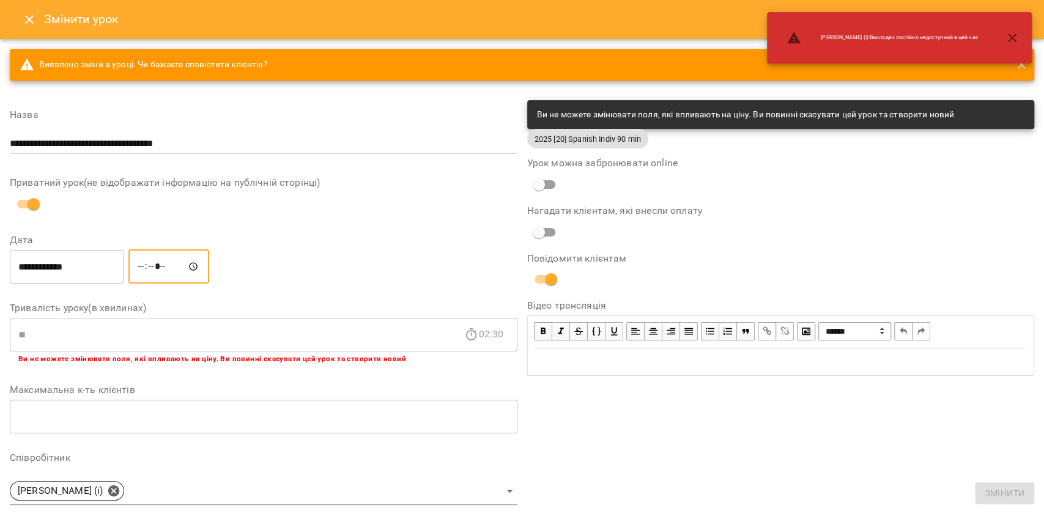
type input "*****"
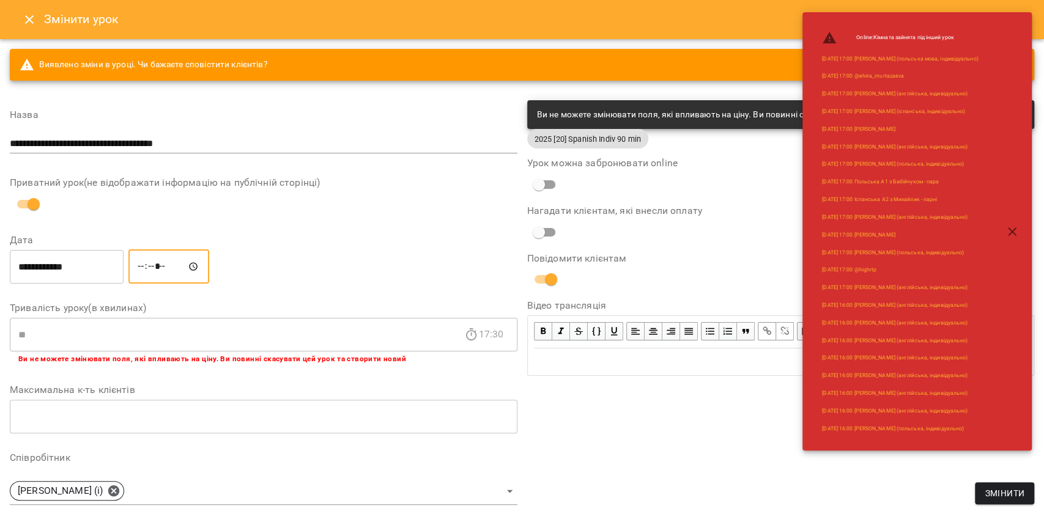
click at [1024, 489] on span "Змінити" at bounding box center [1005, 493] width 40 height 15
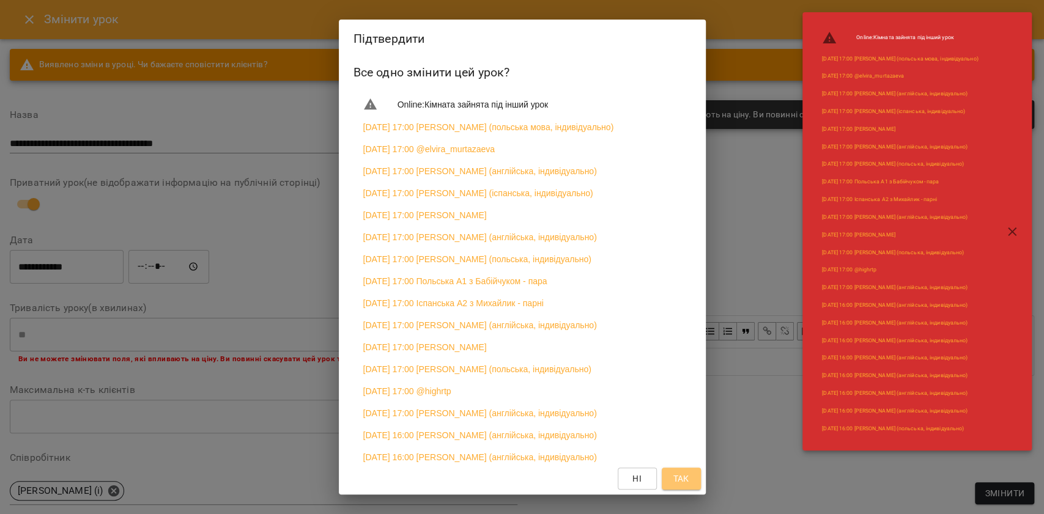
click at [689, 479] on span "Так" at bounding box center [682, 479] width 20 height 15
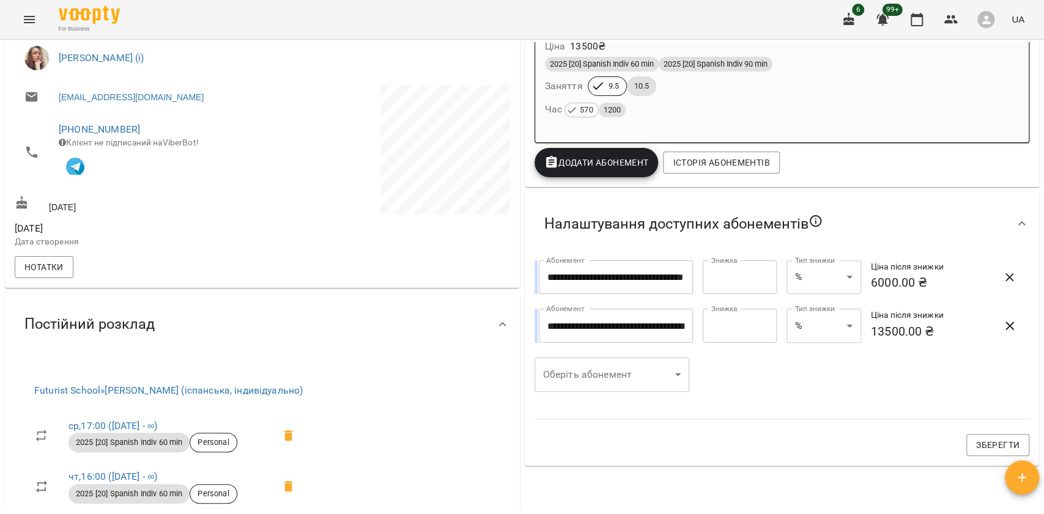
scroll to position [245, 0]
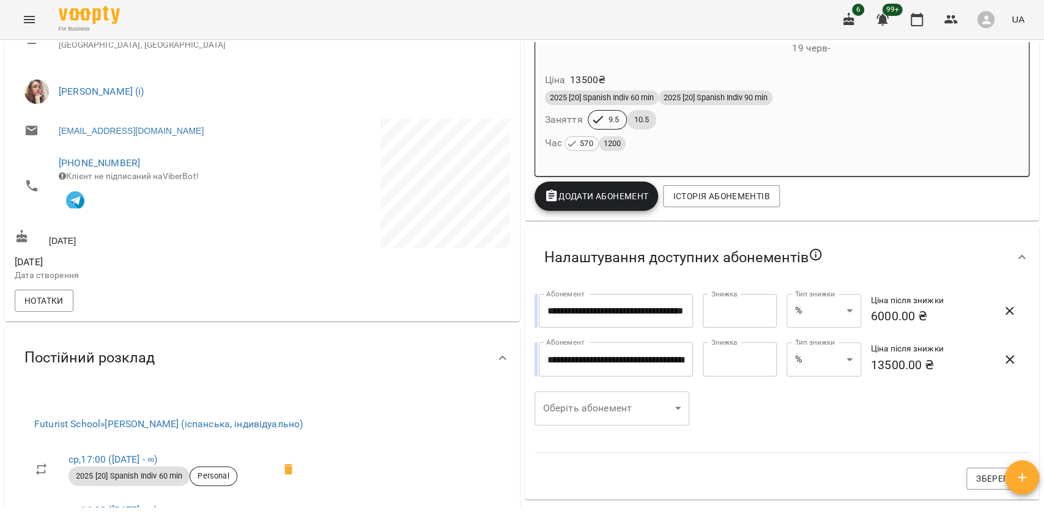
click at [720, 138] on div "Час 570 1200" at bounding box center [782, 143] width 475 height 17
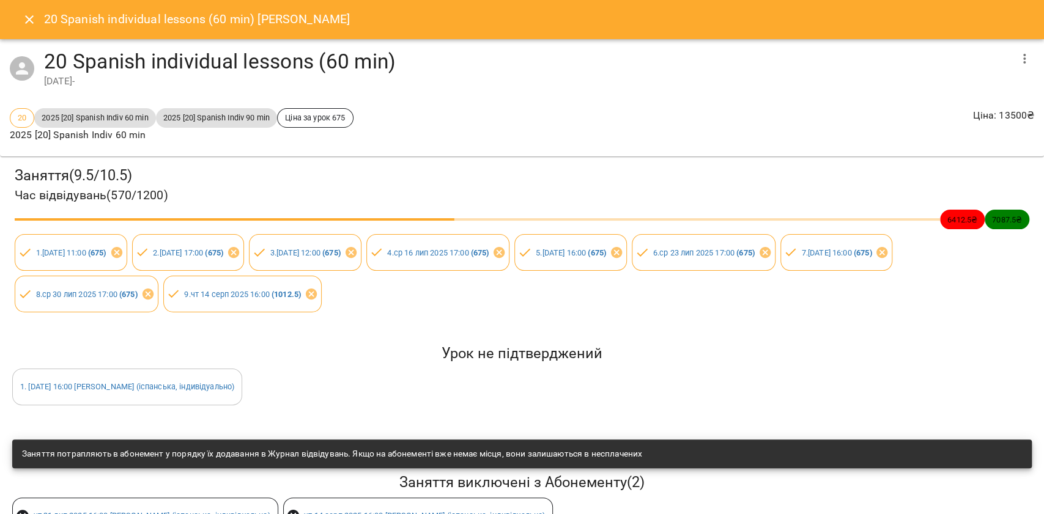
click at [28, 15] on icon "Close" at bounding box center [29, 19] width 15 height 15
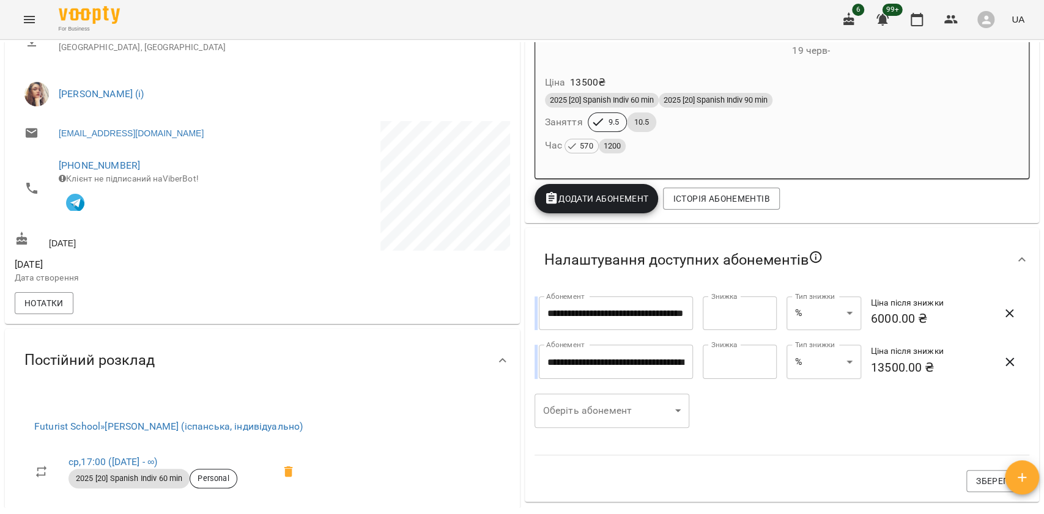
scroll to position [0, 0]
